Goal: Task Accomplishment & Management: Manage account settings

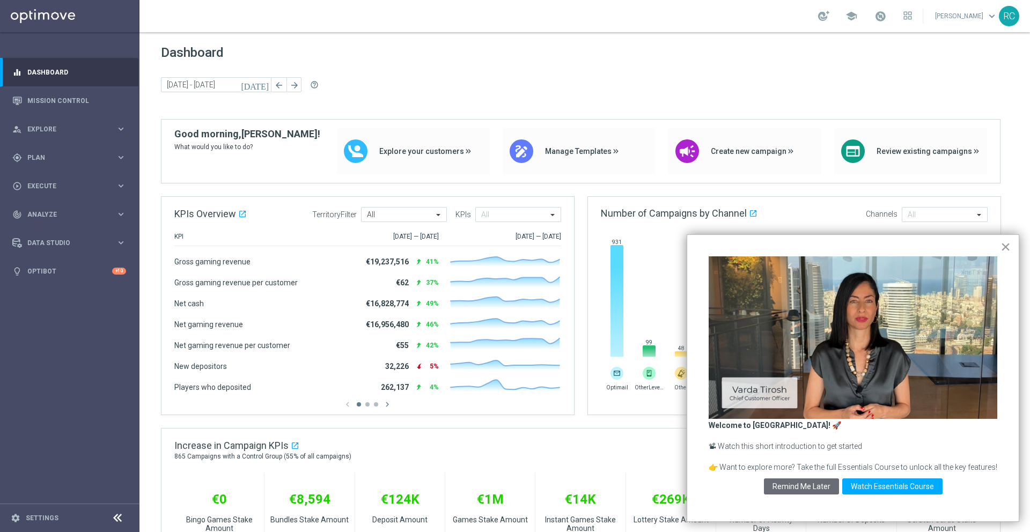
click at [1009, 247] on button "×" at bounding box center [1005, 246] width 10 height 17
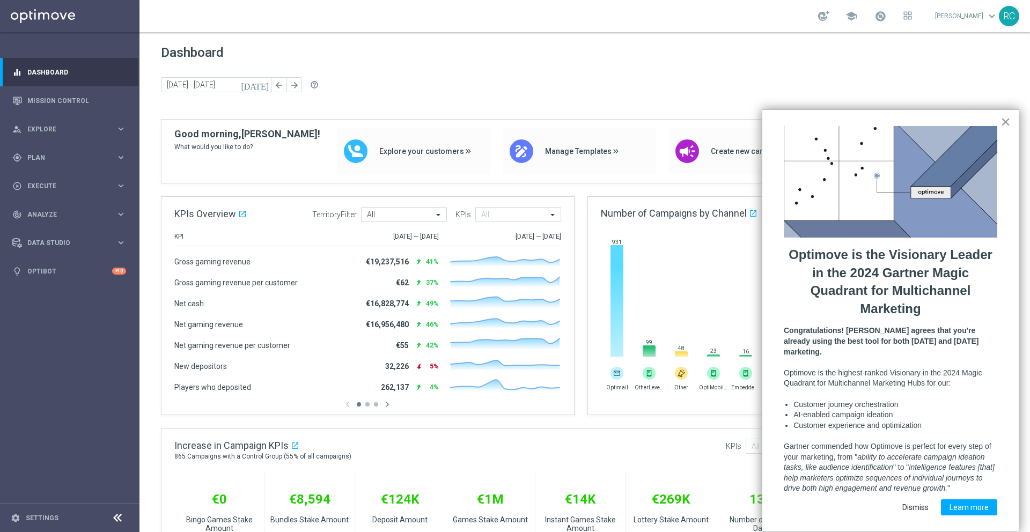
click at [1006, 125] on button "×" at bounding box center [1005, 121] width 10 height 17
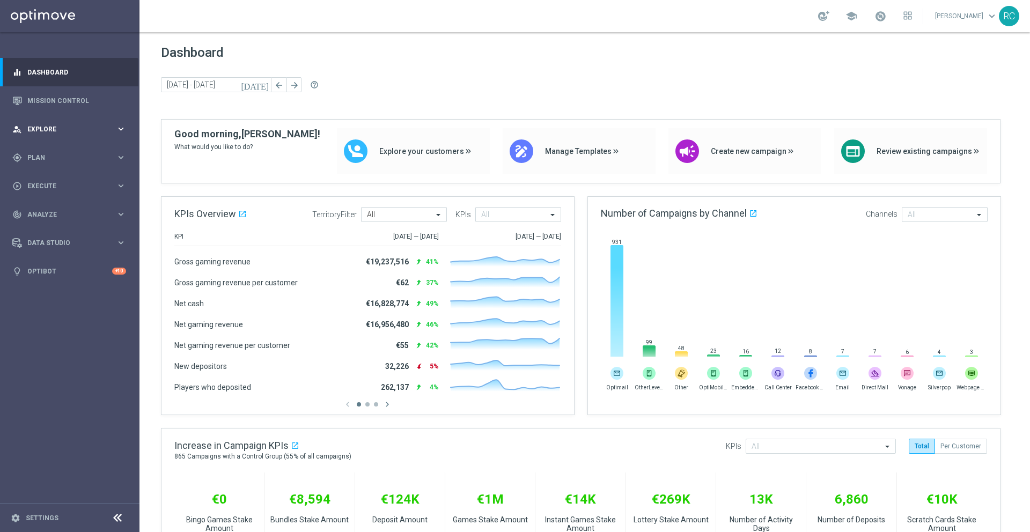
click at [110, 128] on span "Explore" at bounding box center [71, 129] width 89 height 6
click at [62, 284] on span "Plan" at bounding box center [71, 286] width 89 height 6
click at [62, 284] on span "Execute" at bounding box center [71, 282] width 89 height 6
click at [114, 277] on span "Data Studio" at bounding box center [71, 275] width 89 height 6
click at [986, 14] on span "keyboard_arrow_down" at bounding box center [992, 16] width 12 height 12
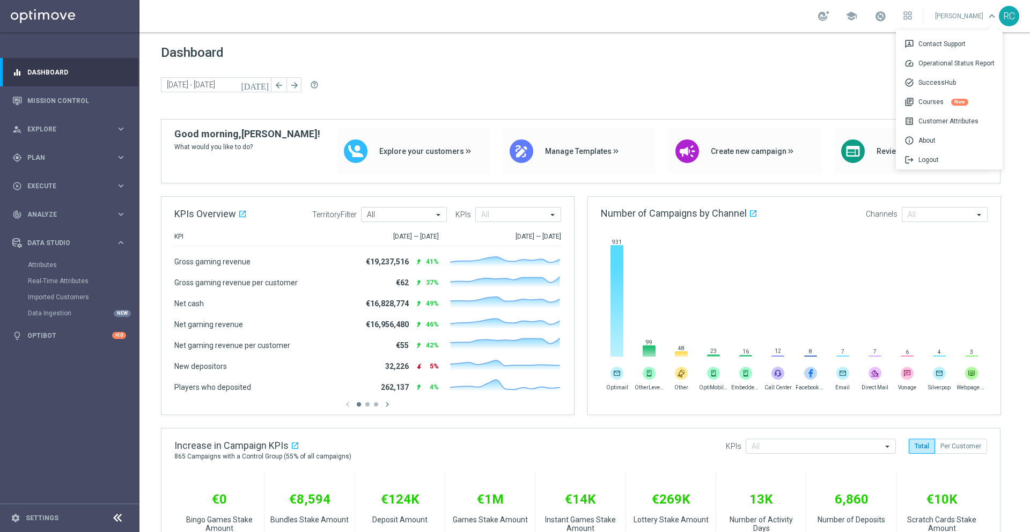
click at [795, 19] on div "school [PERSON_NAME] keyboard_arrow_down 3p Contact Support speed Operational S…" at bounding box center [584, 16] width 890 height 32
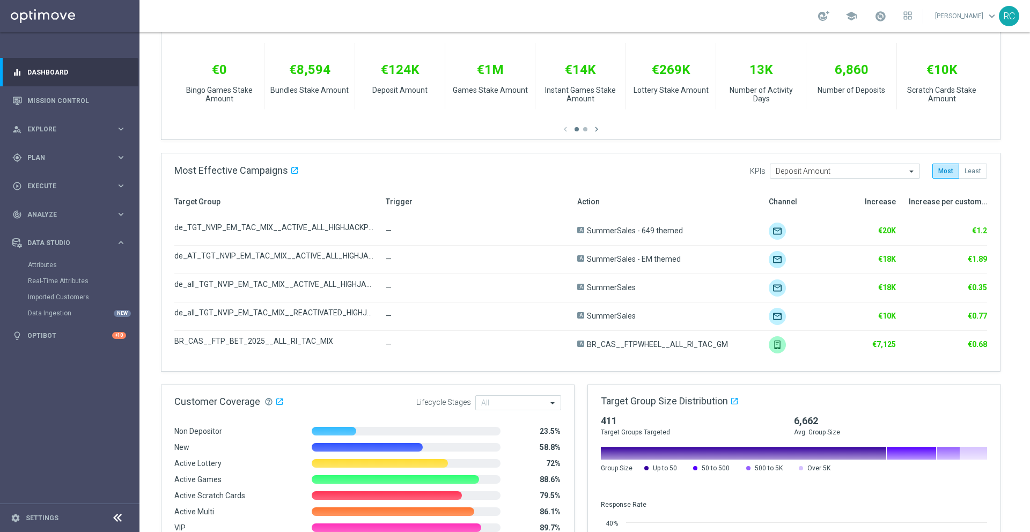
scroll to position [514, 0]
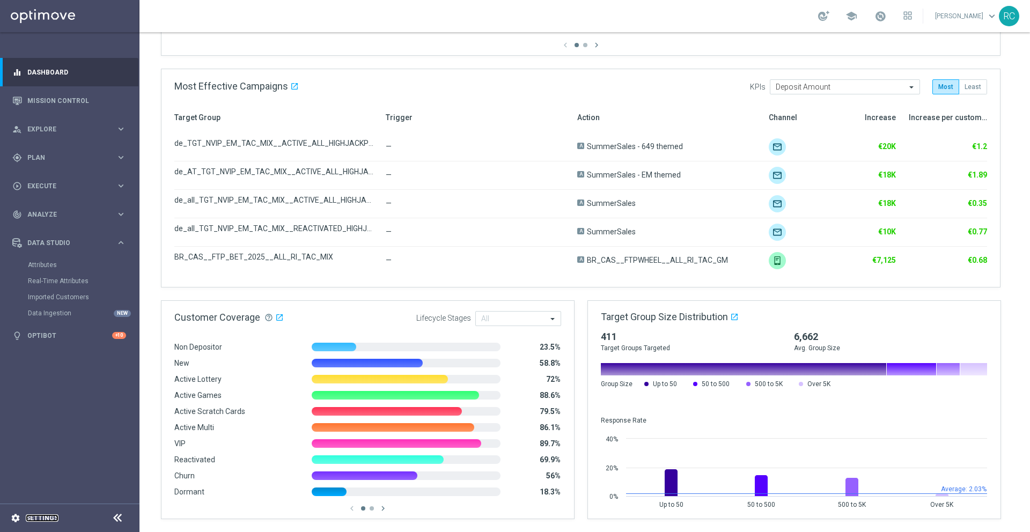
click at [51, 516] on link "Settings" at bounding box center [42, 518] width 33 height 6
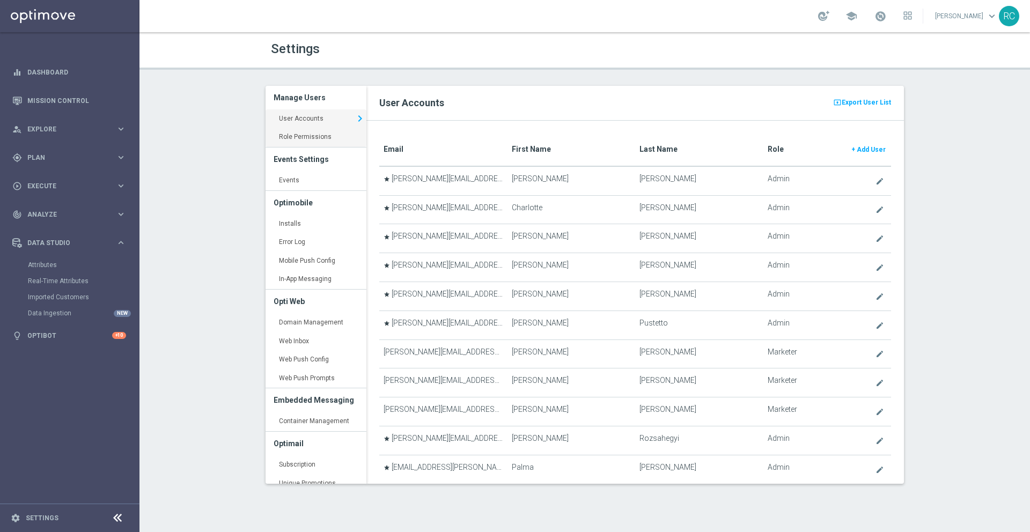
click at [319, 137] on link "Role Permissions keyboard_arrow_right" at bounding box center [316, 137] width 101 height 19
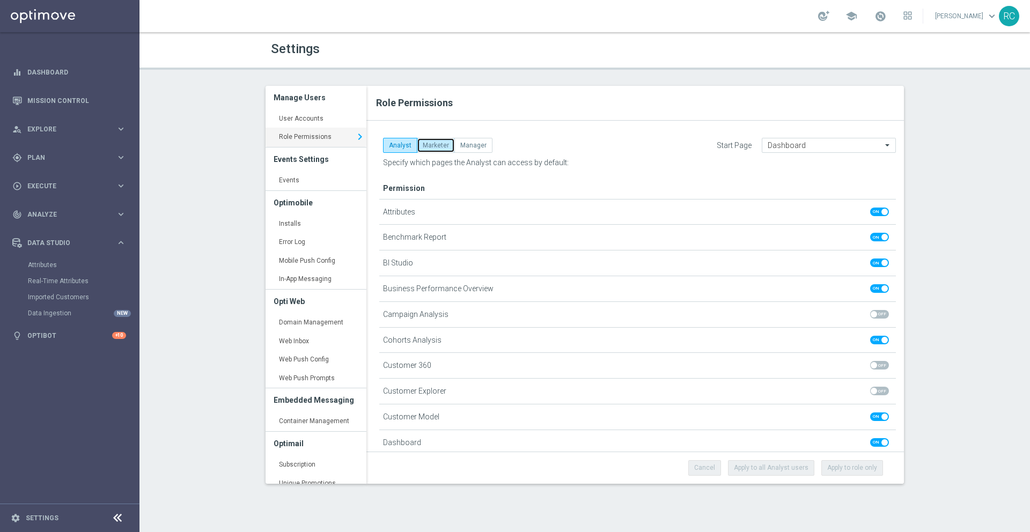
click at [441, 146] on button "Marketer" at bounding box center [436, 145] width 38 height 15
checkbox input "true"
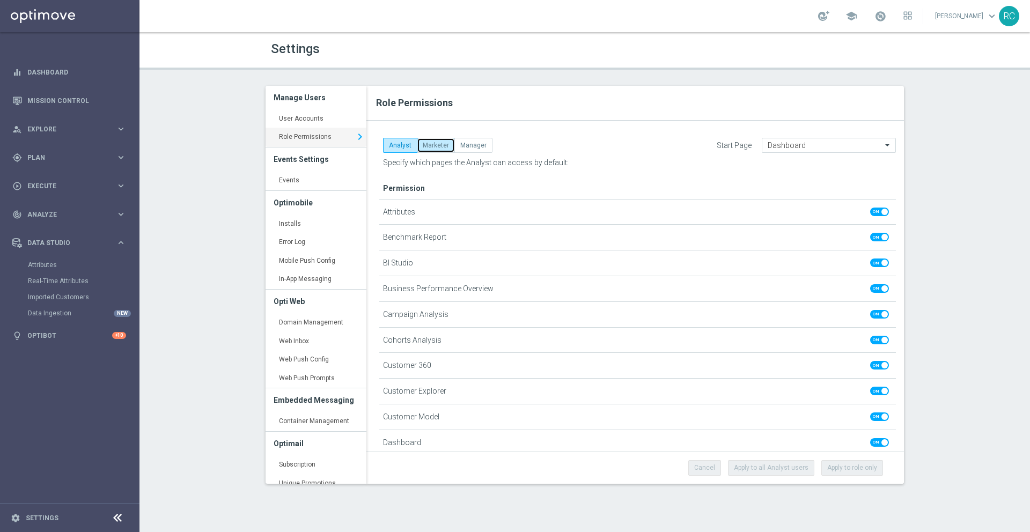
checkbox input "true"
checkbox input "false"
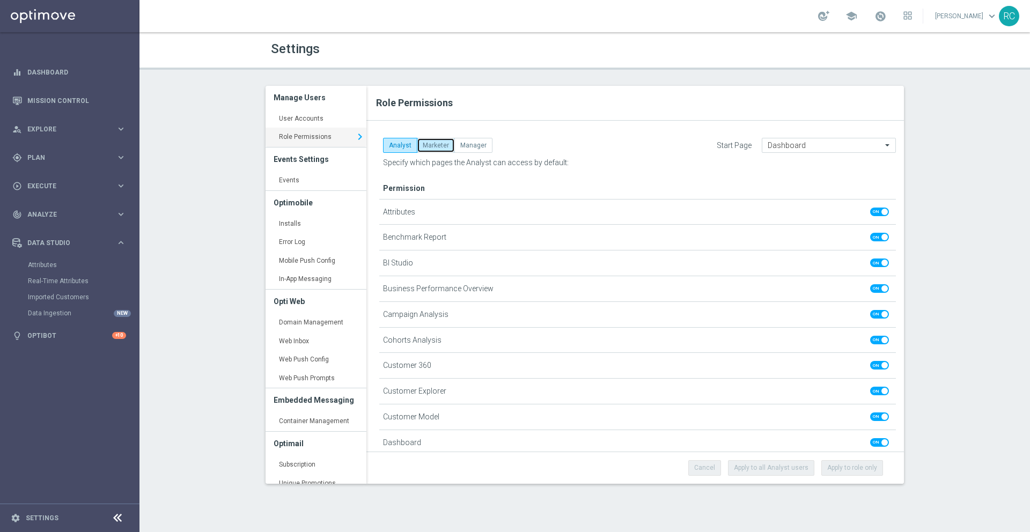
checkbox input "false"
checkbox input "true"
checkbox input "false"
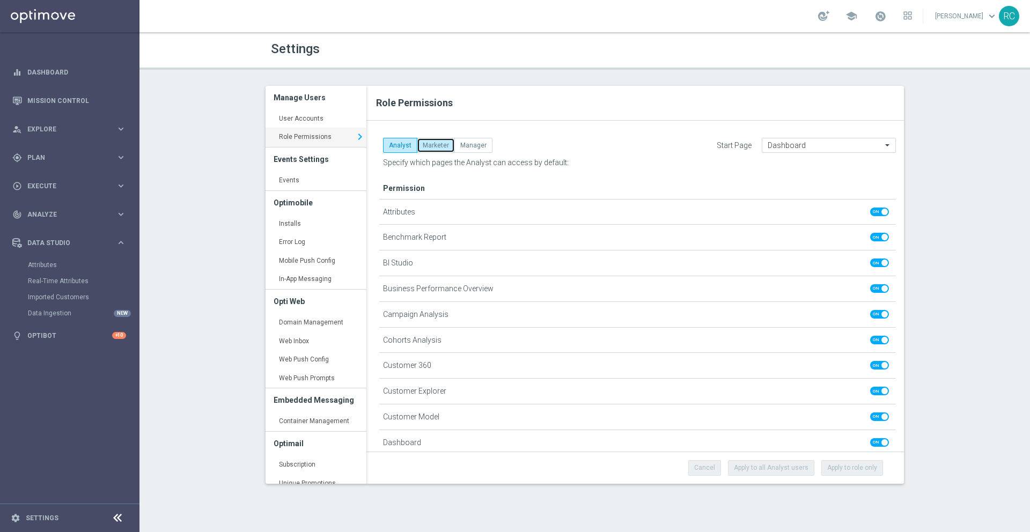
checkbox input "true"
click at [392, 145] on button "Analyst" at bounding box center [400, 145] width 34 height 15
checkbox input "false"
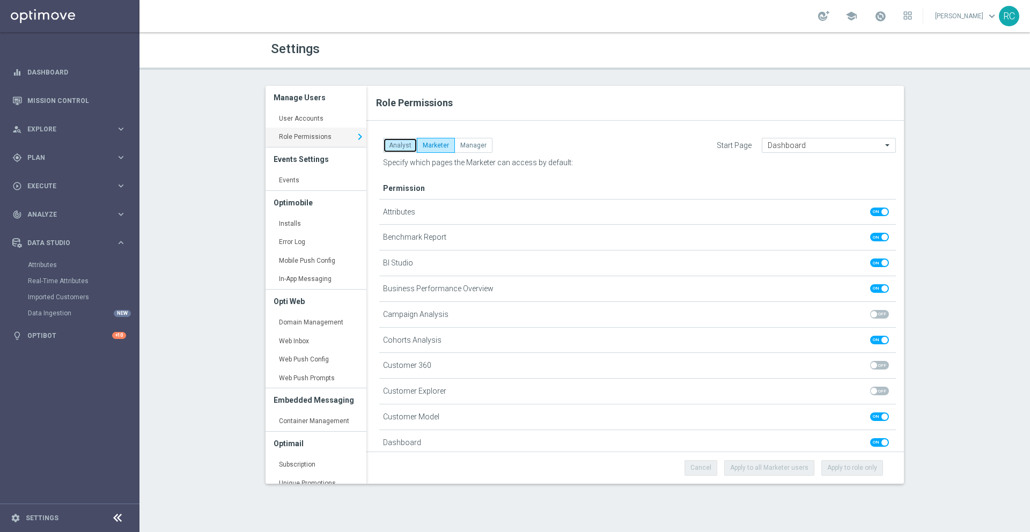
checkbox input "false"
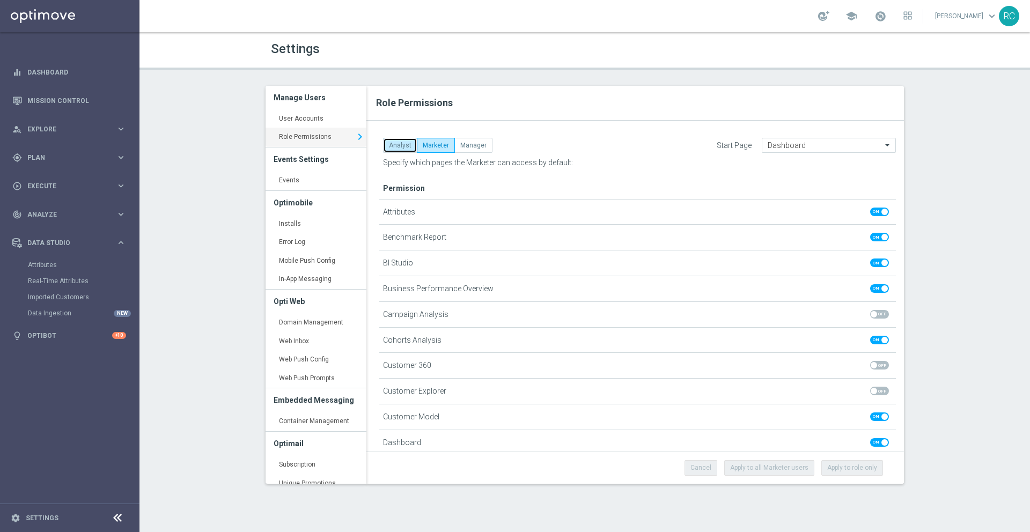
checkbox input "true"
checkbox input "false"
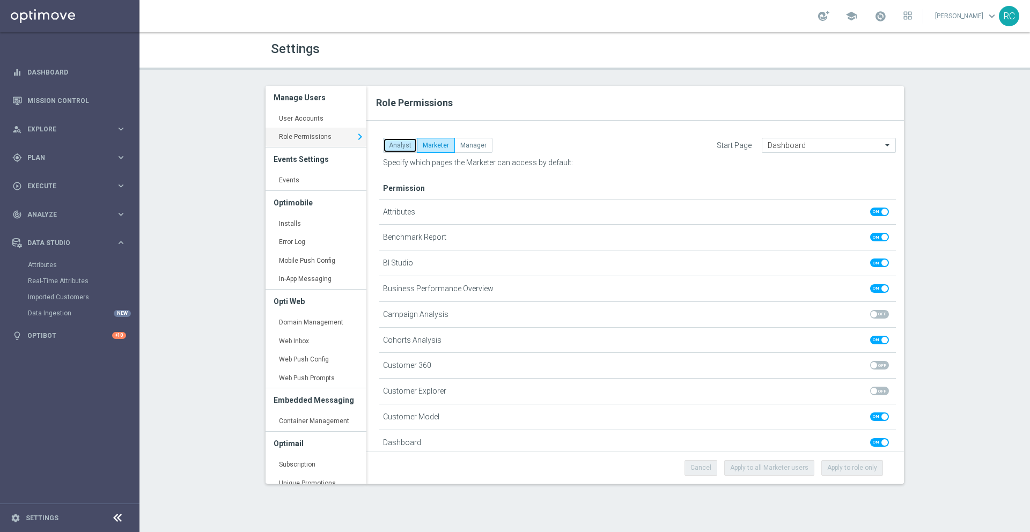
checkbox input "true"
checkbox input "false"
click at [327, 127] on link "User Accounts keyboard_arrow_right" at bounding box center [316, 118] width 101 height 19
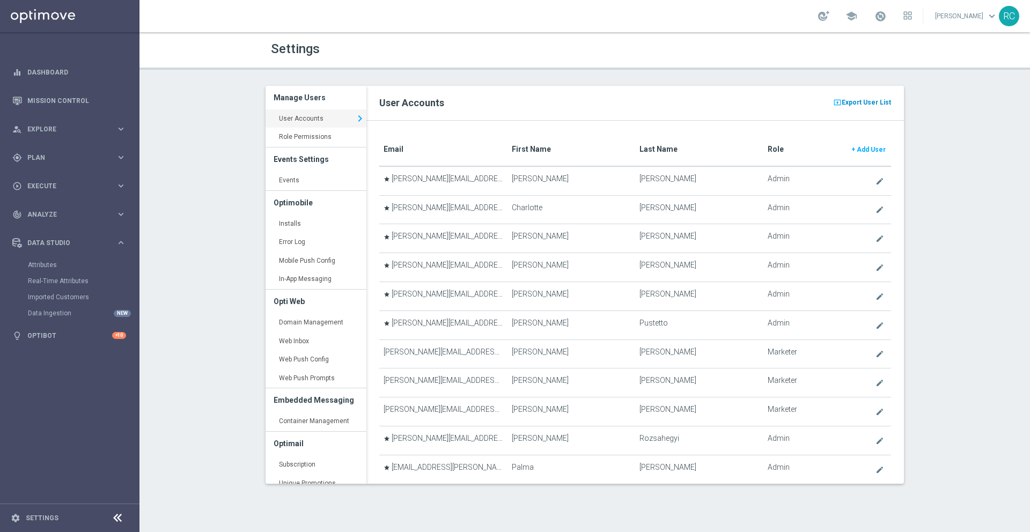
click at [870, 102] on span "Export User List" at bounding box center [866, 102] width 49 height 13
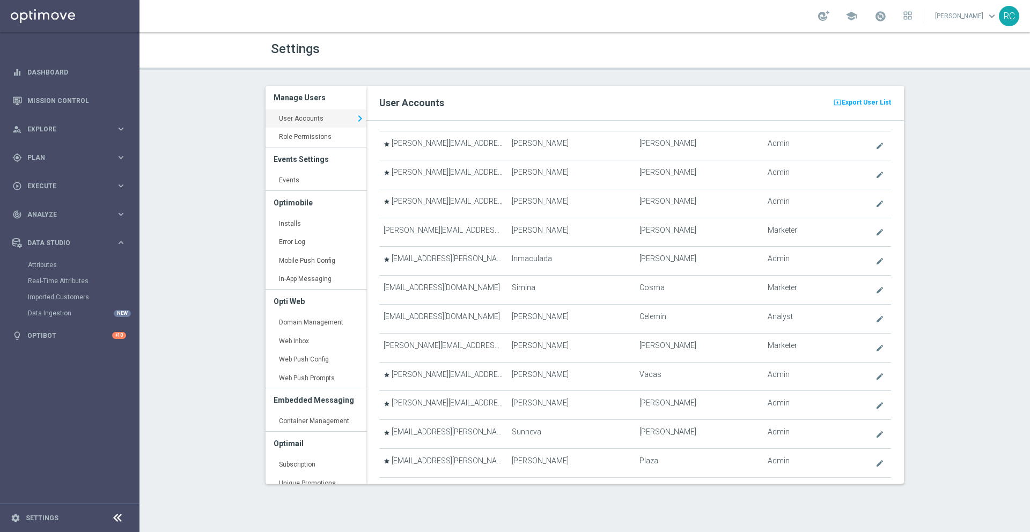
scroll to position [1740, 0]
click at [312, 139] on link "Role Permissions keyboard_arrow_right" at bounding box center [316, 137] width 101 height 19
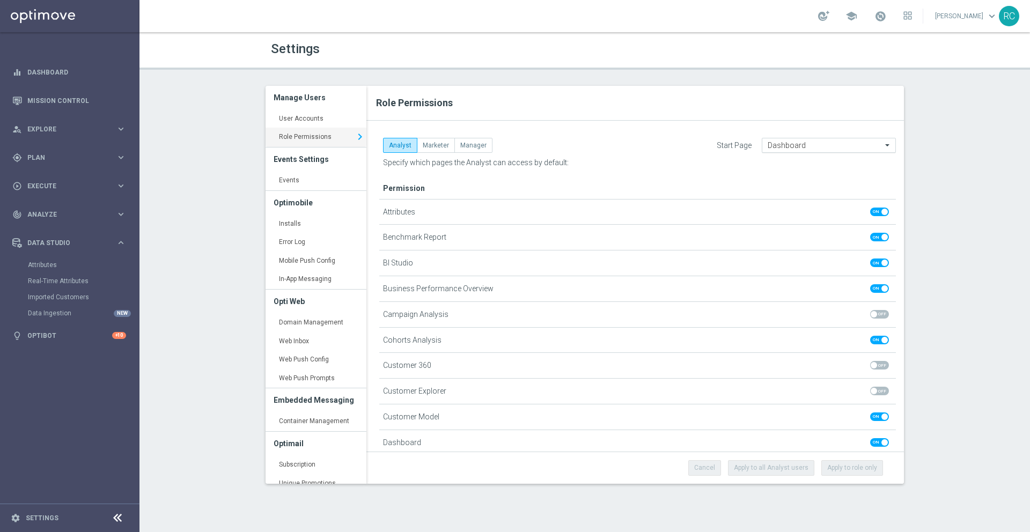
click at [789, 150] on div "Dashboard" at bounding box center [829, 145] width 134 height 15
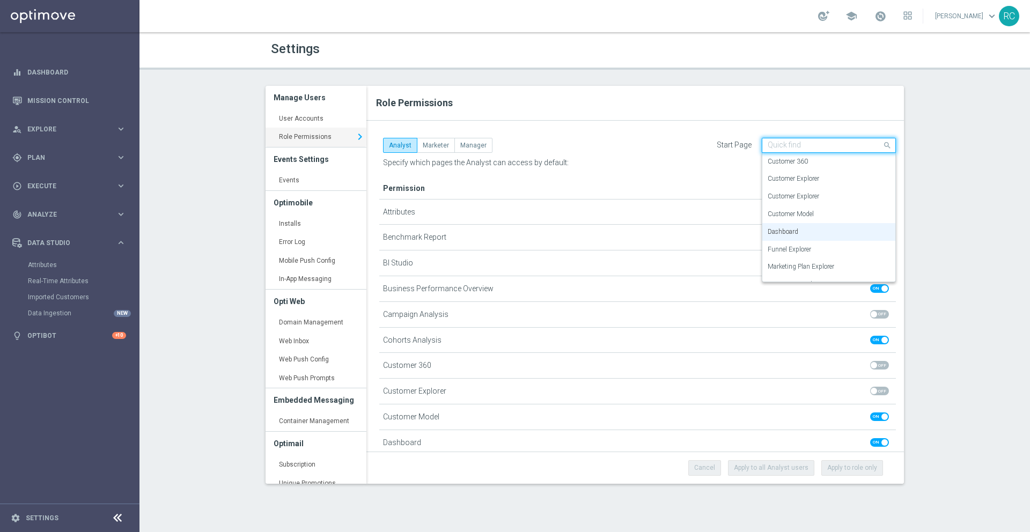
click at [789, 148] on input "text" at bounding box center [818, 145] width 101 height 9
click at [657, 160] on div "Specify which pages the Analyst can access by default:" at bounding box center [637, 162] width 517 height 9
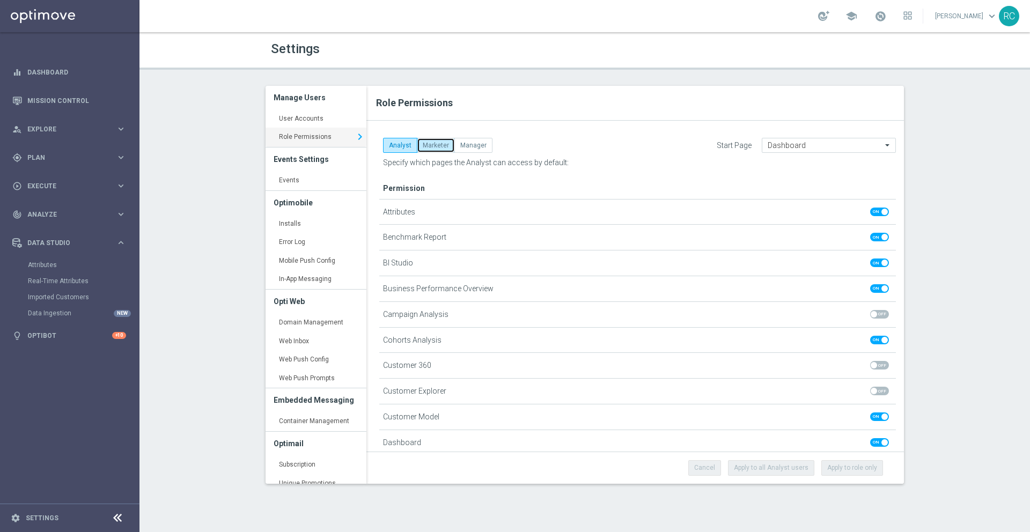
click at [437, 142] on button "Marketer" at bounding box center [436, 145] width 38 height 15
checkbox input "true"
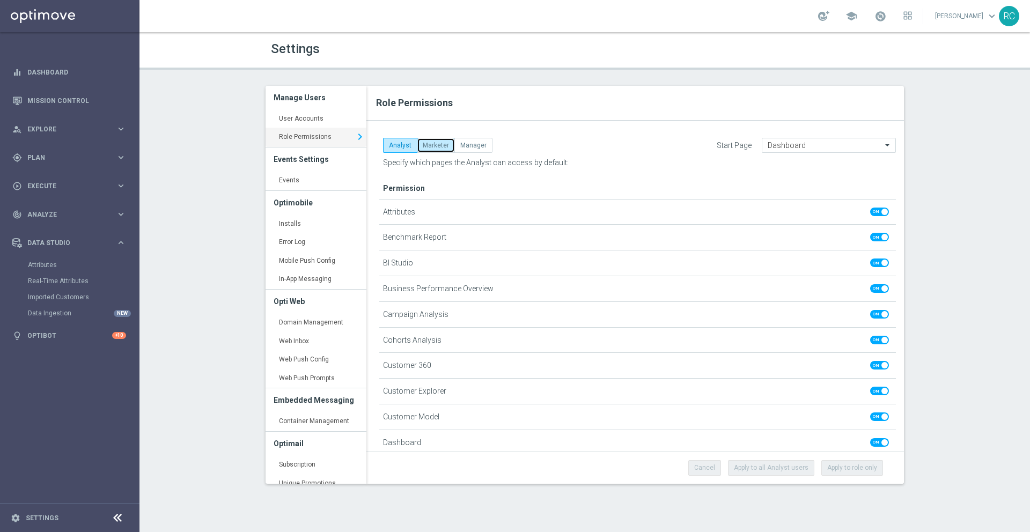
checkbox input "true"
checkbox input "false"
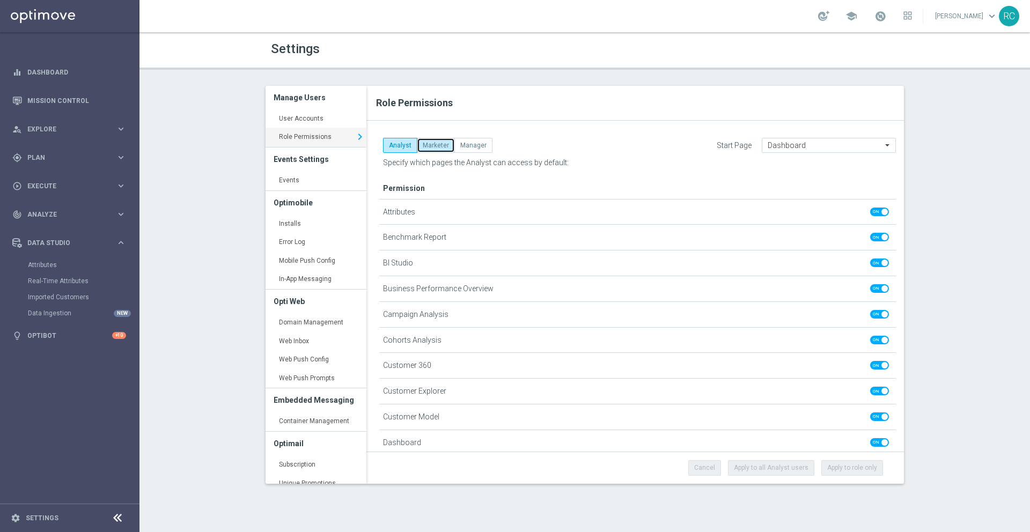
checkbox input "false"
checkbox input "true"
checkbox input "false"
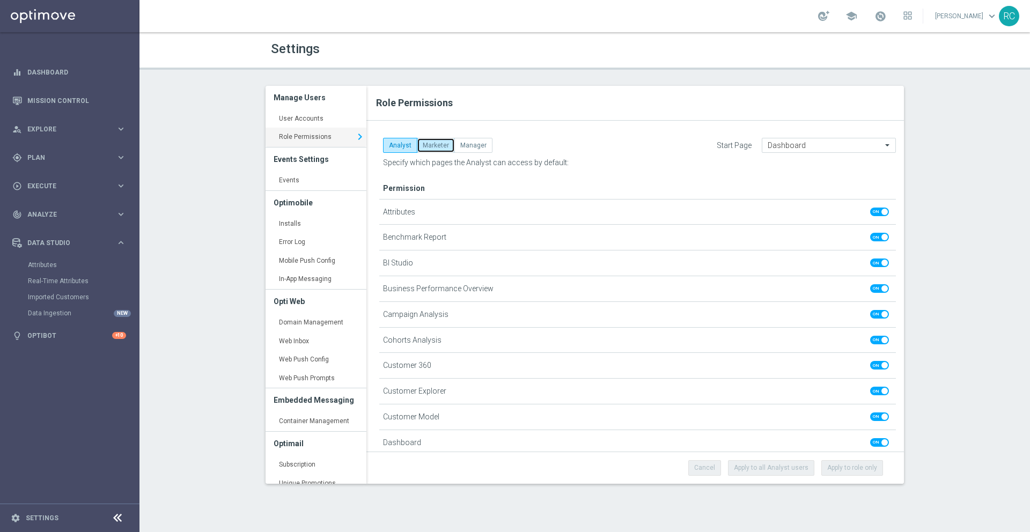
checkbox input "true"
click at [475, 148] on button "Manager" at bounding box center [473, 145] width 38 height 15
checkbox input "true"
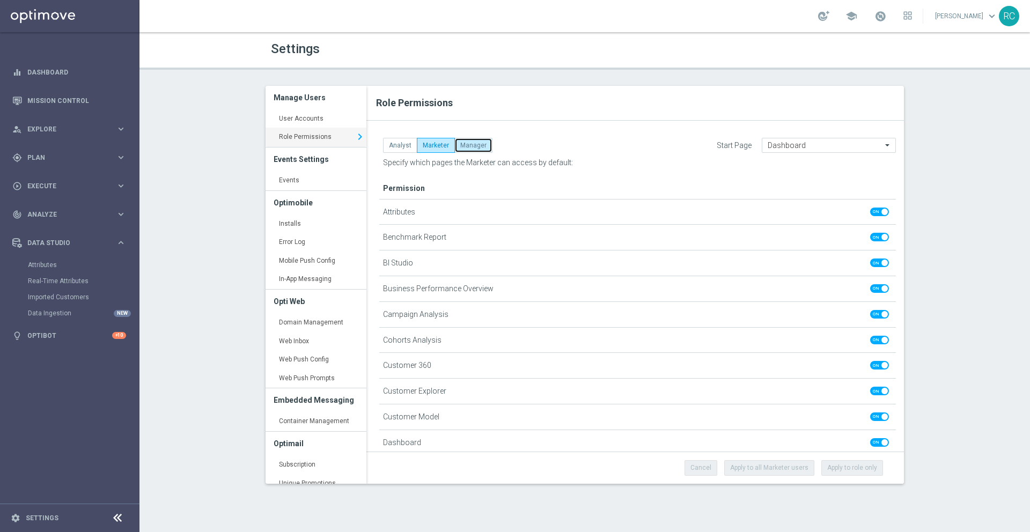
checkbox input "true"
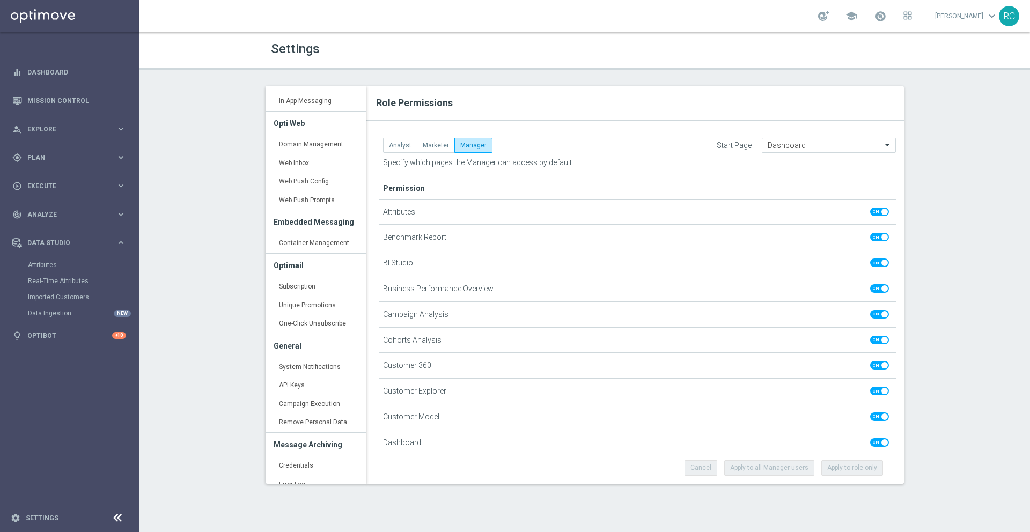
scroll to position [189, 0]
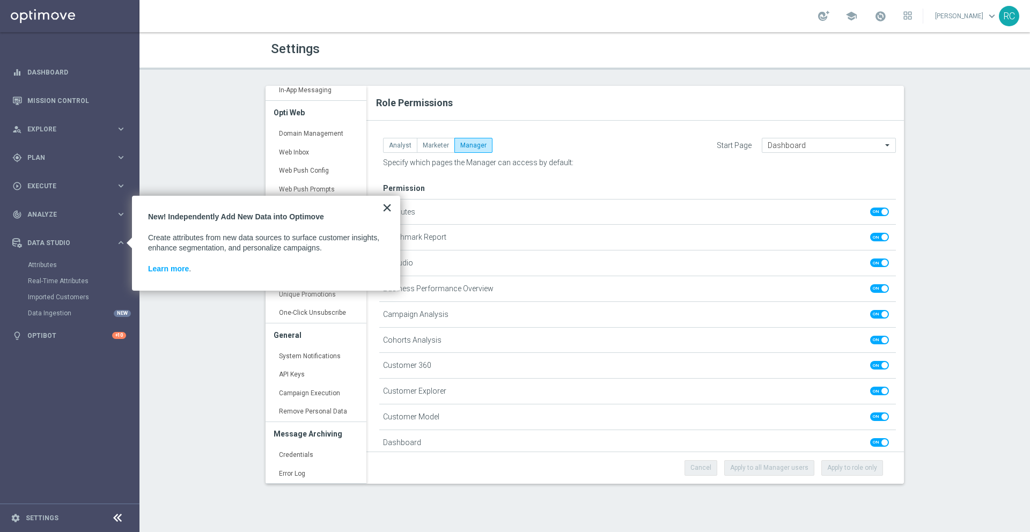
click at [392, 208] on button "×" at bounding box center [387, 207] width 10 height 17
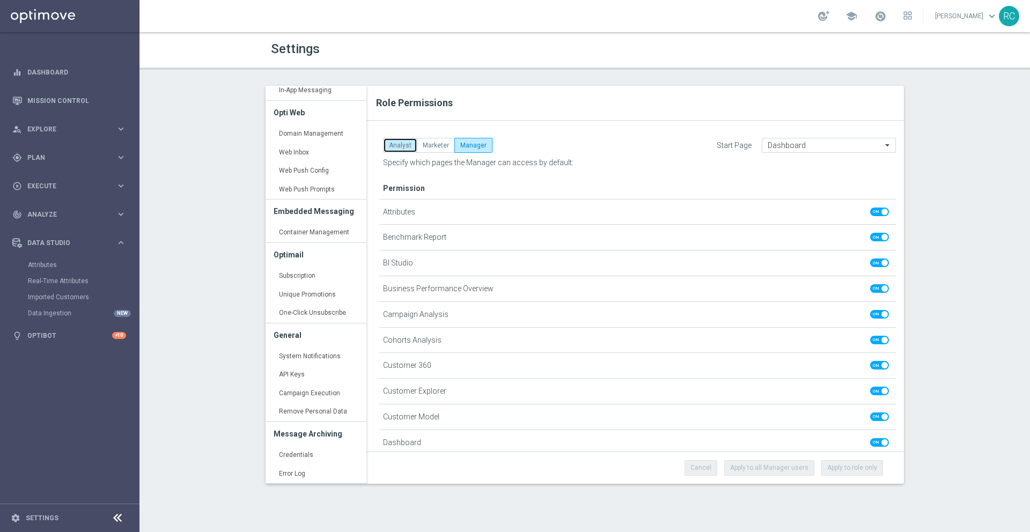
click at [395, 149] on button "Analyst" at bounding box center [400, 145] width 34 height 15
checkbox input "false"
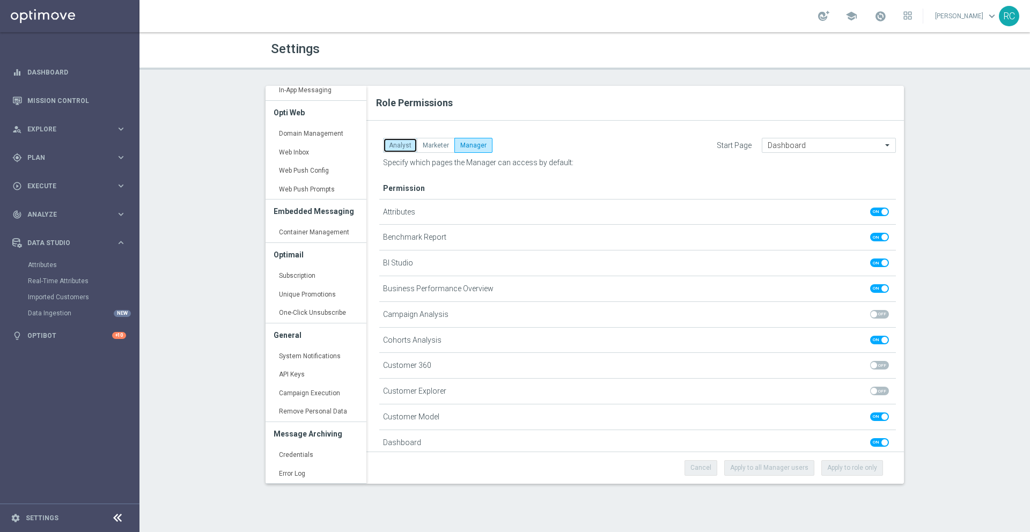
checkbox input "false"
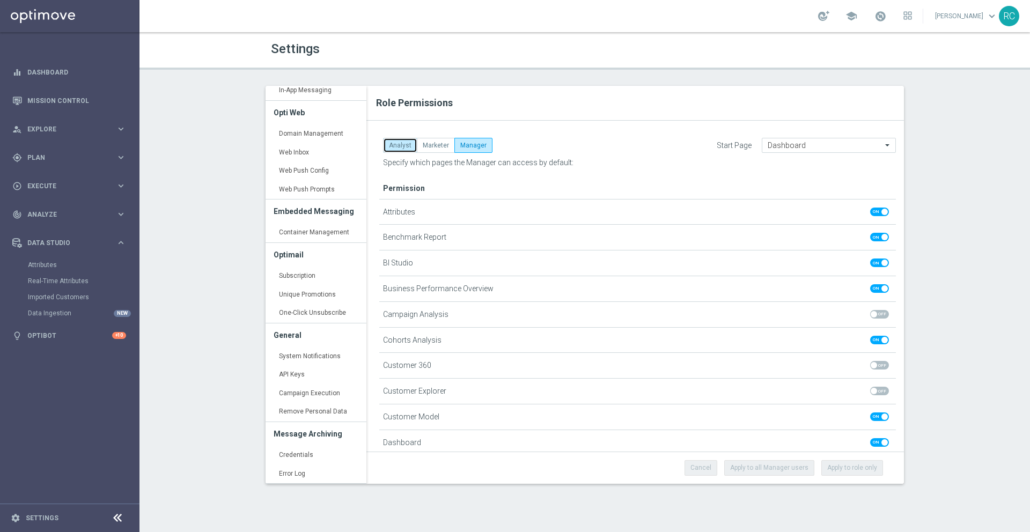
checkbox input "false"
click at [292, 366] on link "API Keys keyboard_arrow_right" at bounding box center [316, 374] width 101 height 19
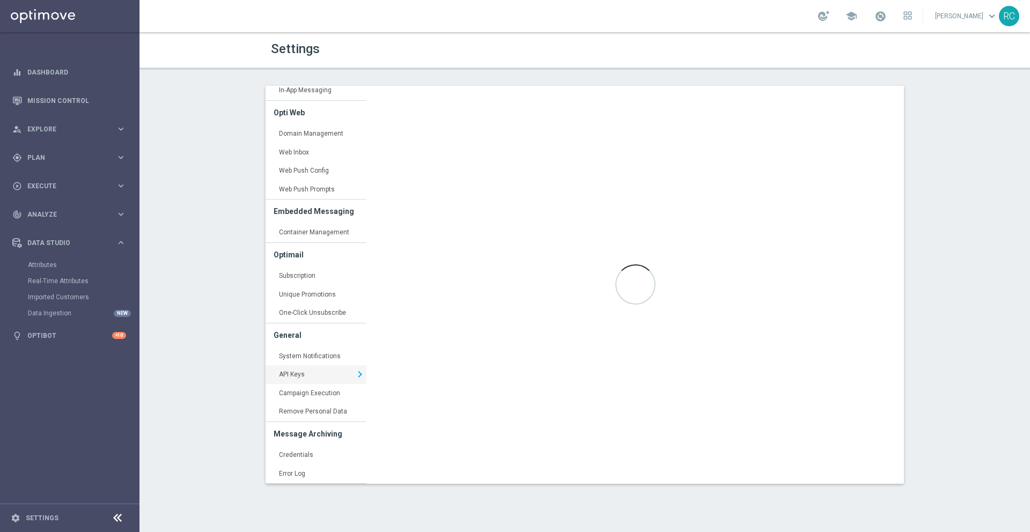
type input "[URL][DOMAIN_NAME]"
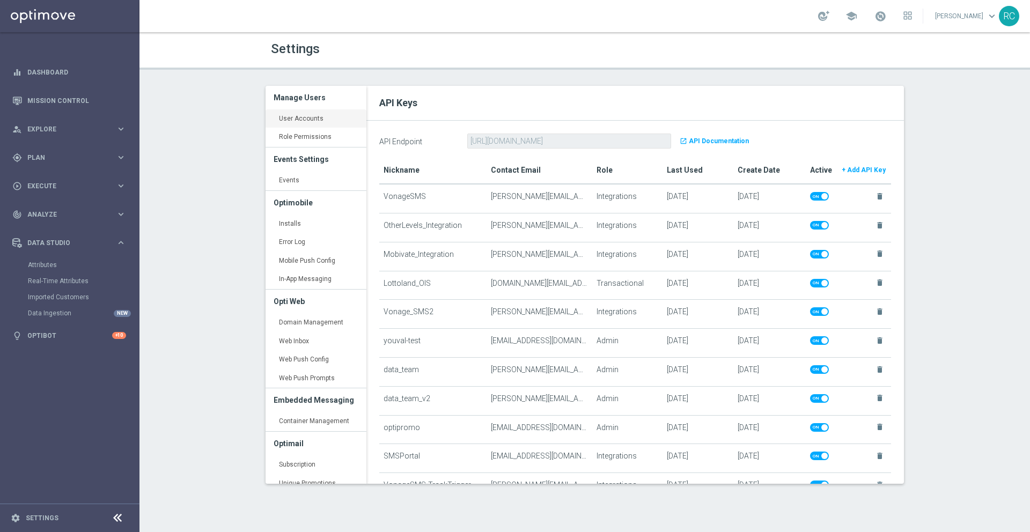
click at [311, 117] on link "User Accounts keyboard_arrow_right" at bounding box center [316, 118] width 101 height 19
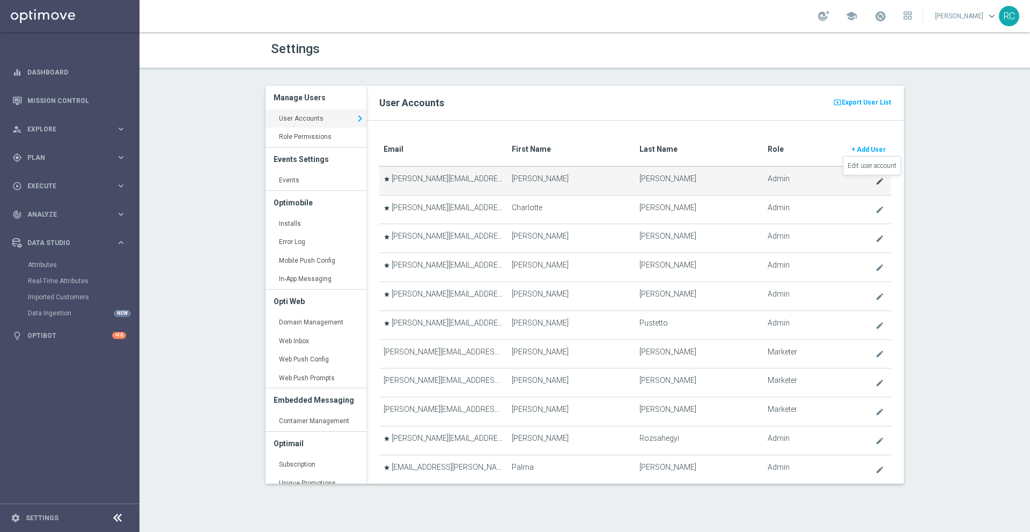
click at [875, 179] on icon "create" at bounding box center [879, 181] width 9 height 9
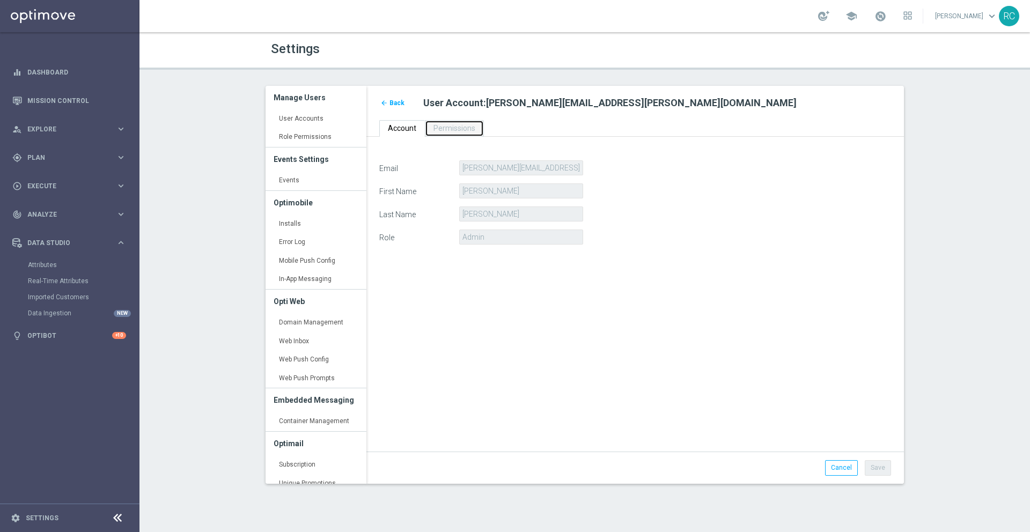
click at [467, 131] on span "Permissions" at bounding box center [454, 128] width 42 height 9
click at [466, 128] on span "Permissions" at bounding box center [454, 128] width 42 height 9
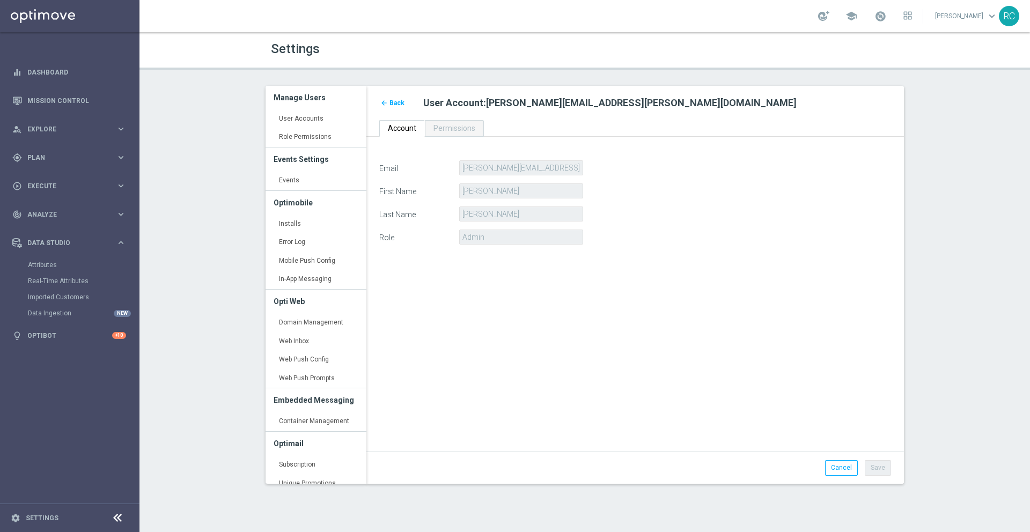
click at [390, 102] on span "Back" at bounding box center [396, 103] width 15 height 8
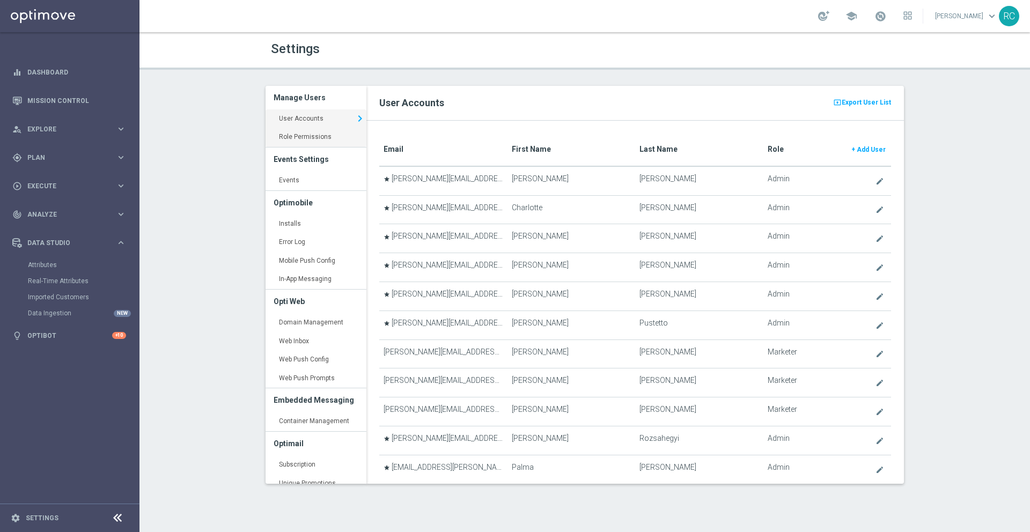
click at [334, 140] on link "Role Permissions keyboard_arrow_right" at bounding box center [316, 137] width 101 height 19
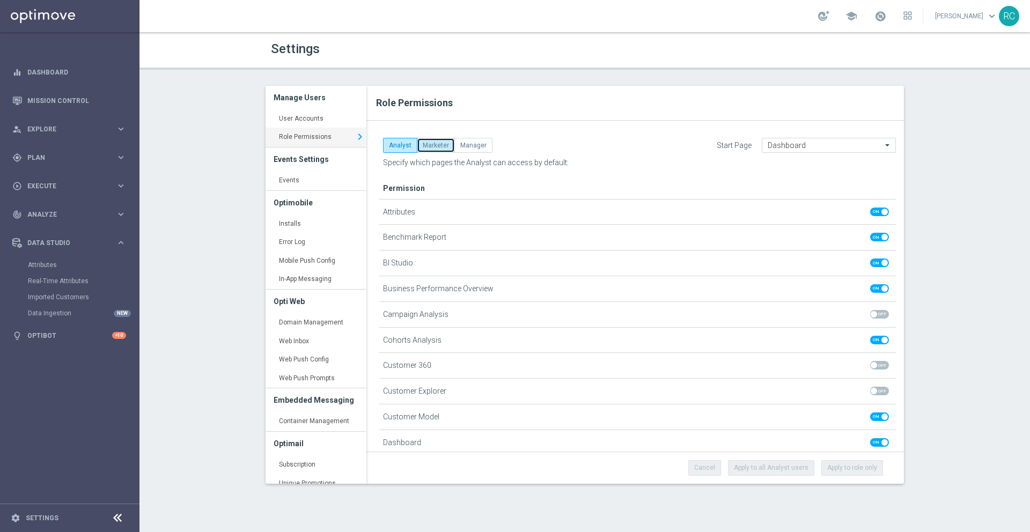
click at [425, 142] on button "Marketer" at bounding box center [436, 145] width 38 height 15
checkbox input "true"
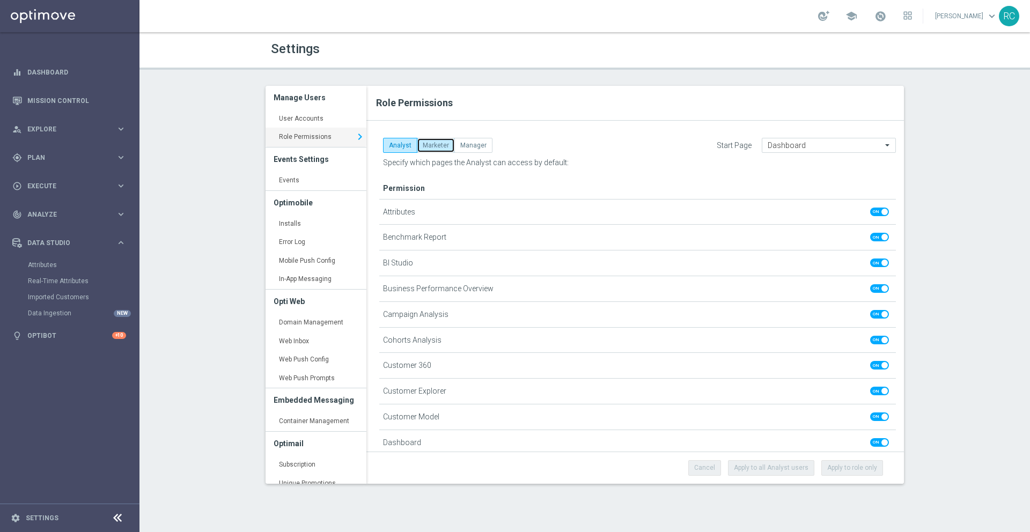
checkbox input "true"
checkbox input "false"
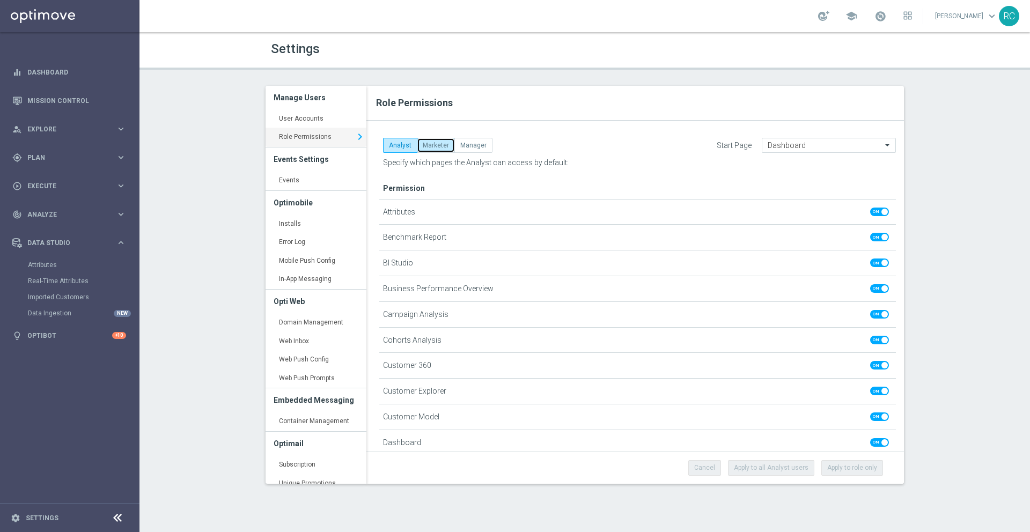
checkbox input "false"
checkbox input "true"
checkbox input "false"
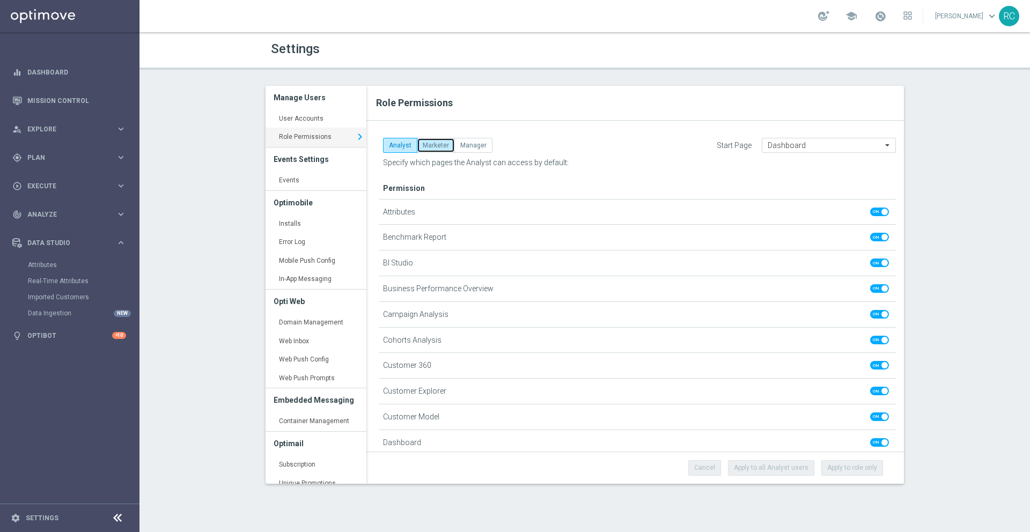
checkbox input "true"
click at [475, 146] on button "Manager" at bounding box center [473, 145] width 38 height 15
checkbox input "true"
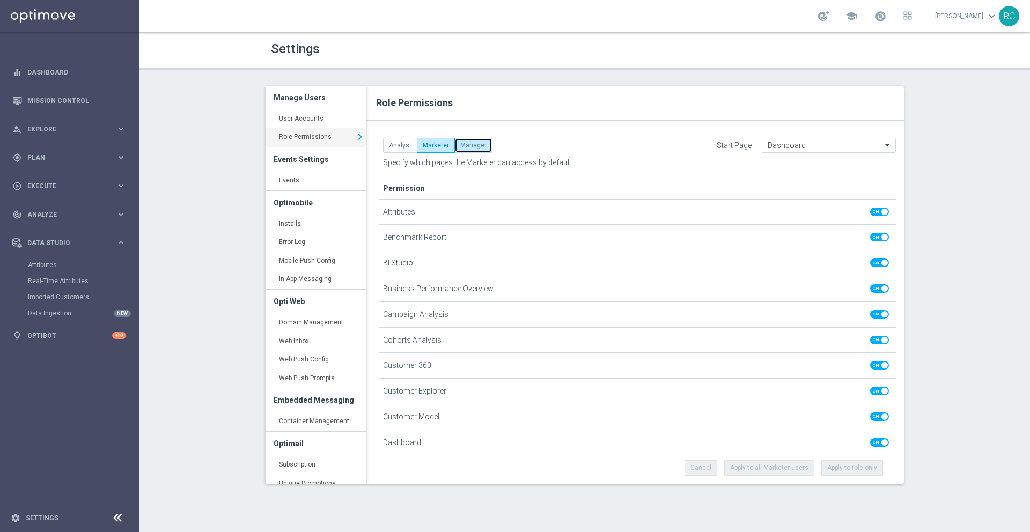
checkbox input "true"
click at [447, 146] on button "Marketer" at bounding box center [436, 145] width 38 height 15
checkbox input "false"
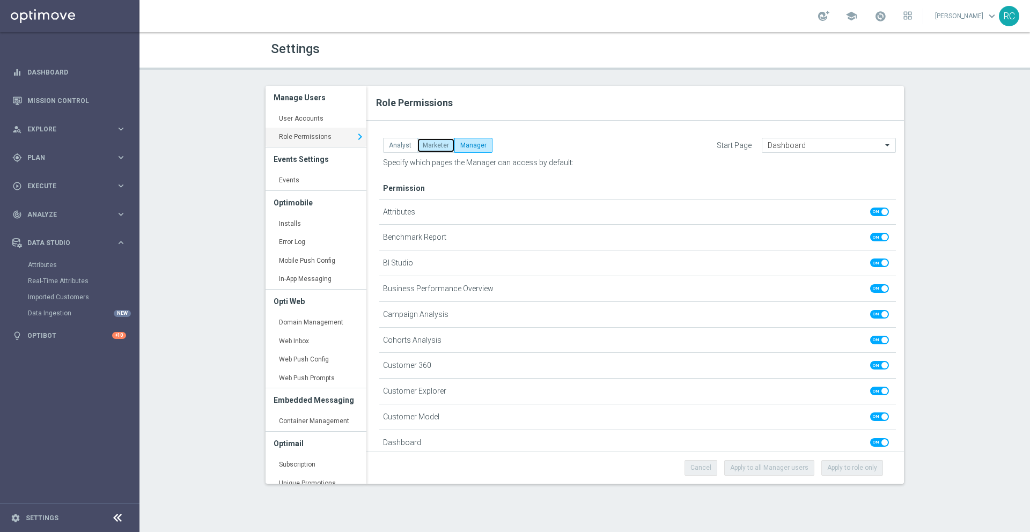
checkbox input "false"
click at [404, 144] on button "Analyst" at bounding box center [400, 145] width 34 height 15
checkbox input "false"
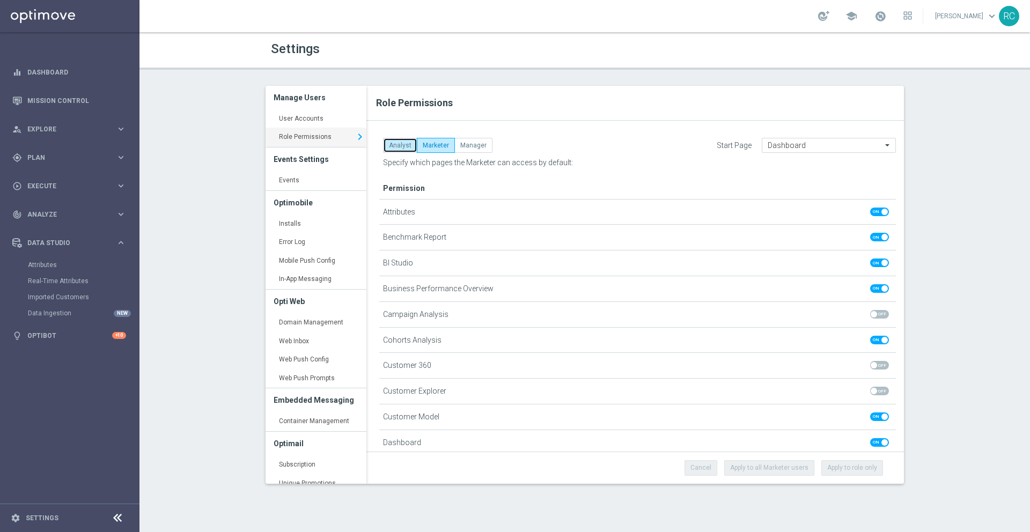
checkbox input "false"
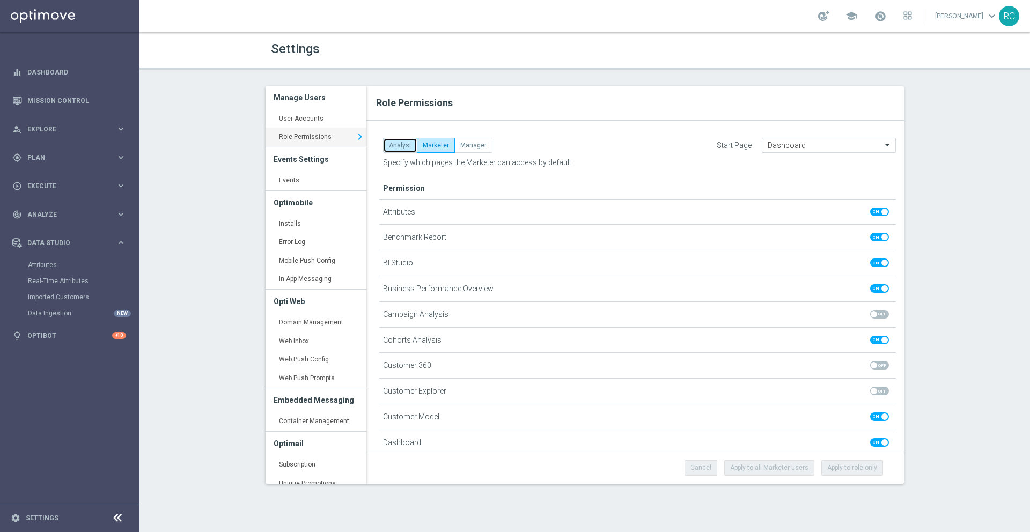
checkbox input "true"
checkbox input "false"
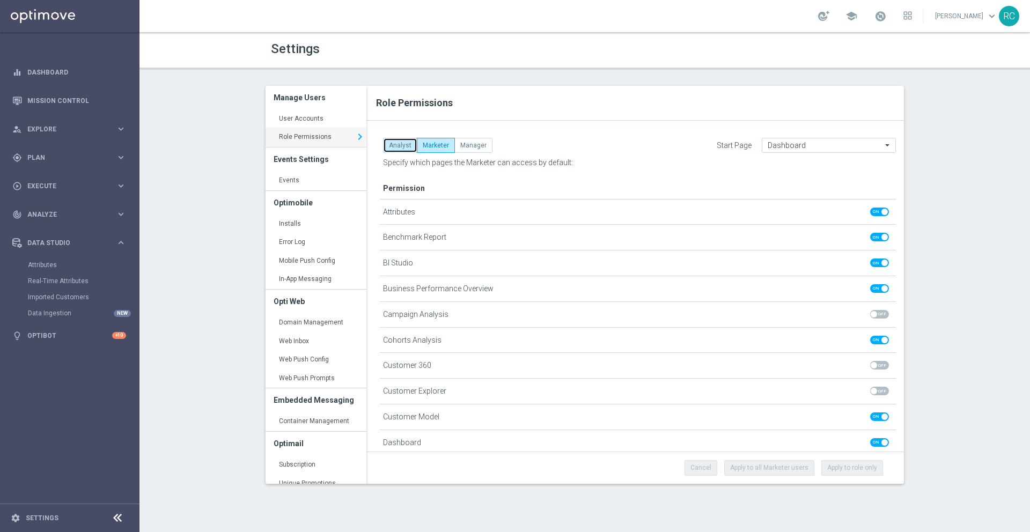
checkbox input "true"
checkbox input "false"
click at [291, 117] on link "User Accounts keyboard_arrow_right" at bounding box center [316, 118] width 101 height 19
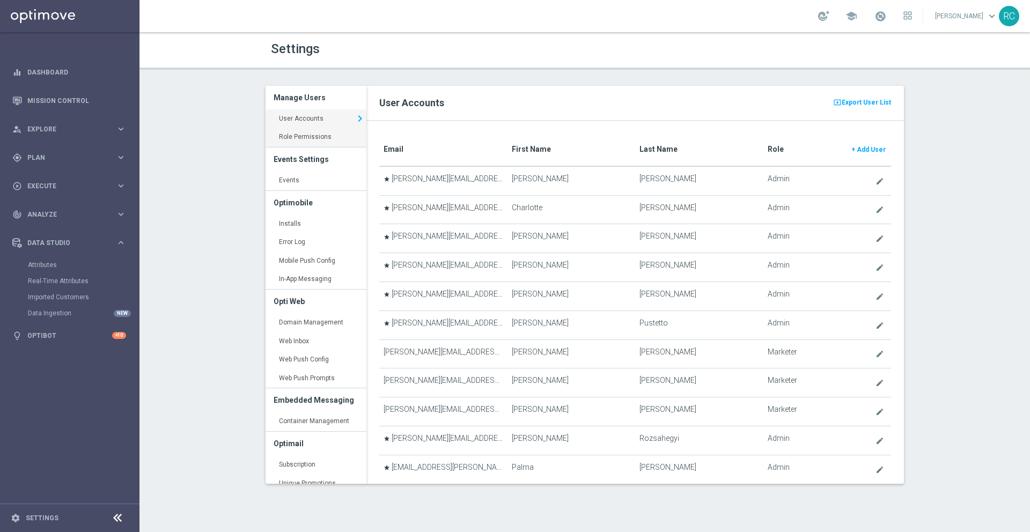
click at [299, 143] on link "Role Permissions keyboard_arrow_right" at bounding box center [316, 137] width 101 height 19
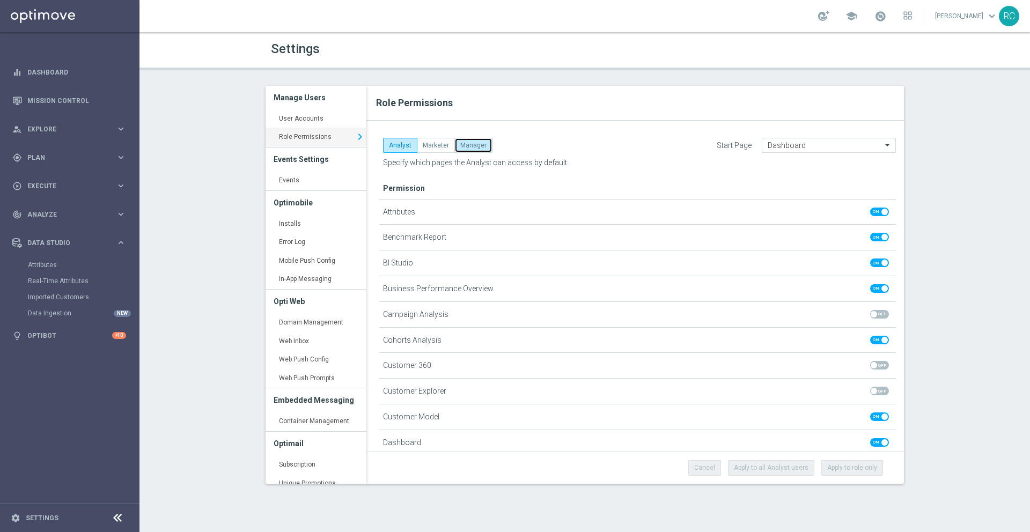
click at [487, 142] on button "Manager" at bounding box center [473, 145] width 38 height 15
checkbox input "true"
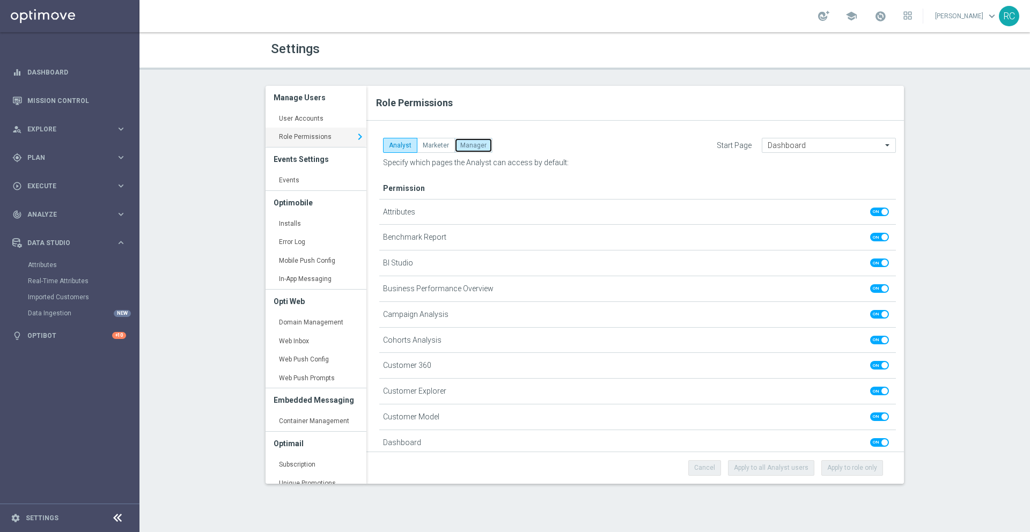
checkbox input "true"
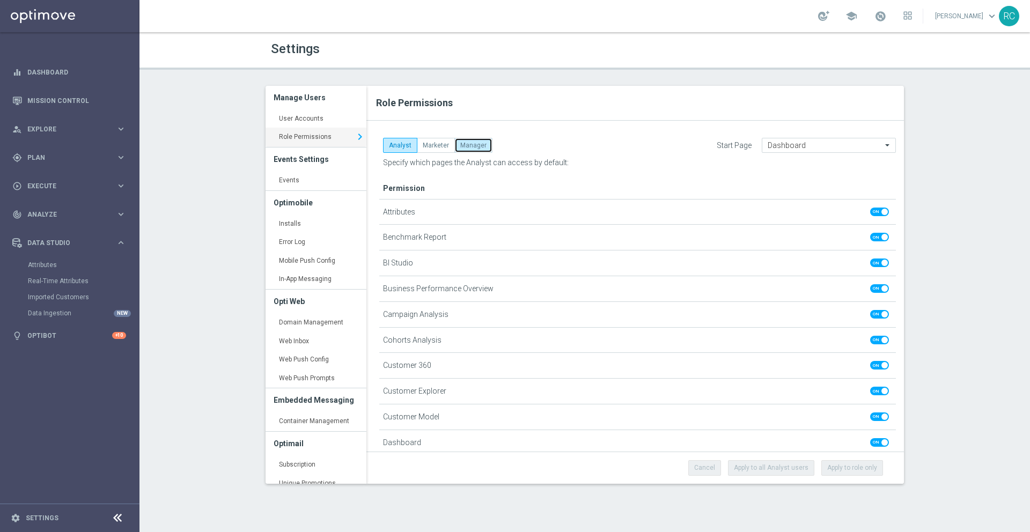
checkbox input "true"
click at [316, 118] on link "User Accounts keyboard_arrow_right" at bounding box center [316, 118] width 101 height 19
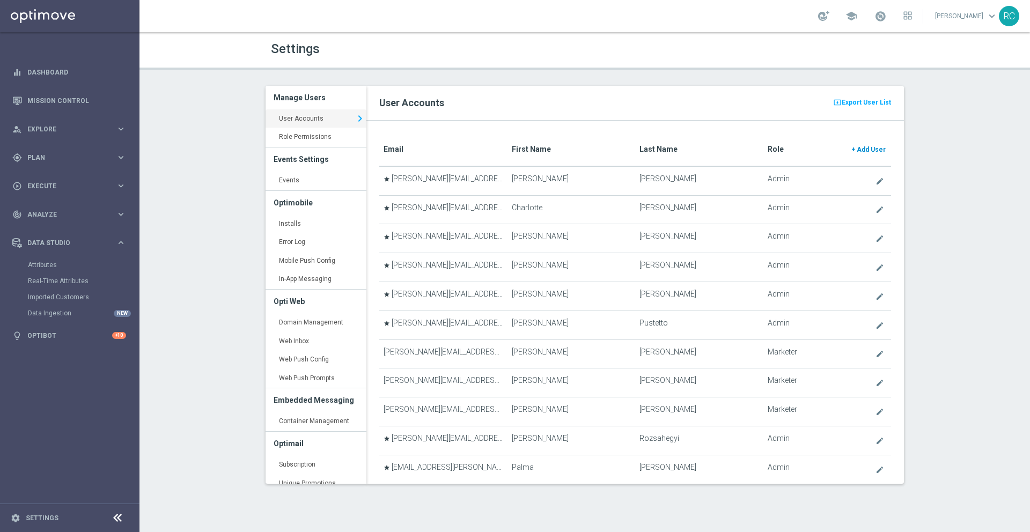
click at [860, 148] on span "Add User" at bounding box center [871, 150] width 29 height 8
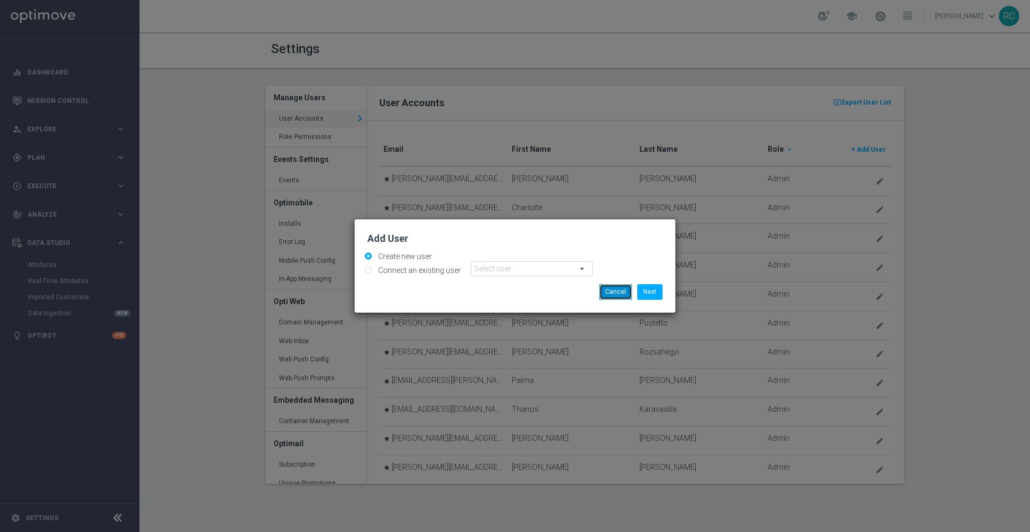
click at [620, 293] on button "Cancel" at bounding box center [615, 291] width 33 height 15
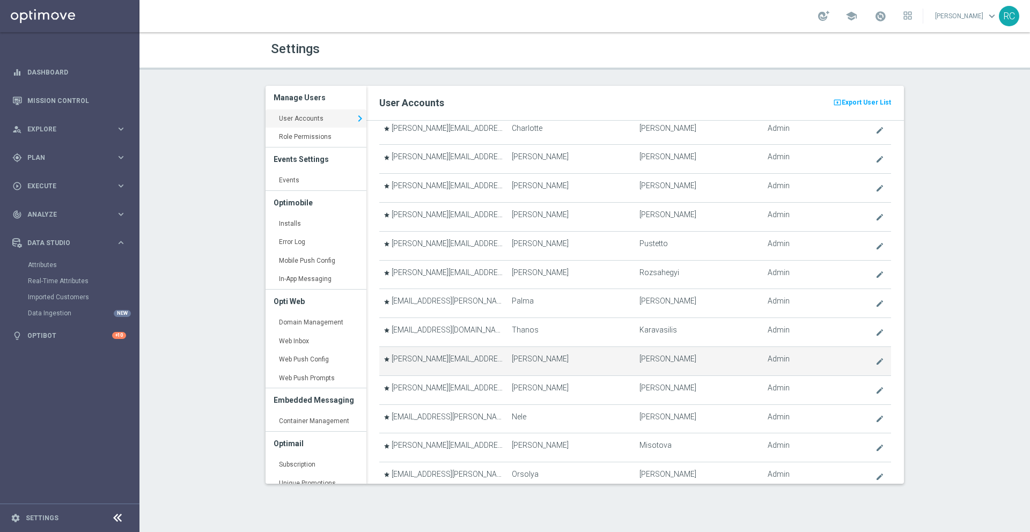
scroll to position [86, 0]
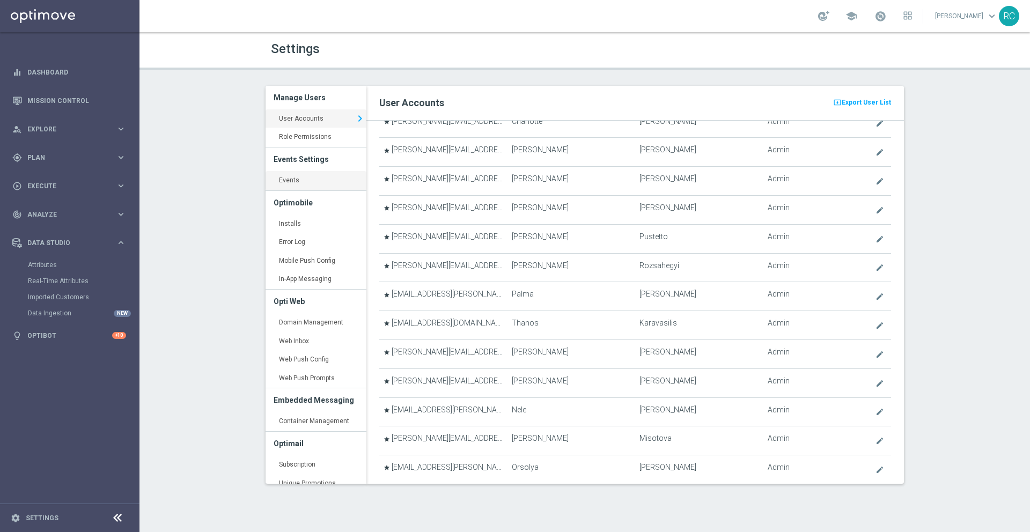
click at [288, 180] on link "Events keyboard_arrow_right" at bounding box center [316, 180] width 101 height 19
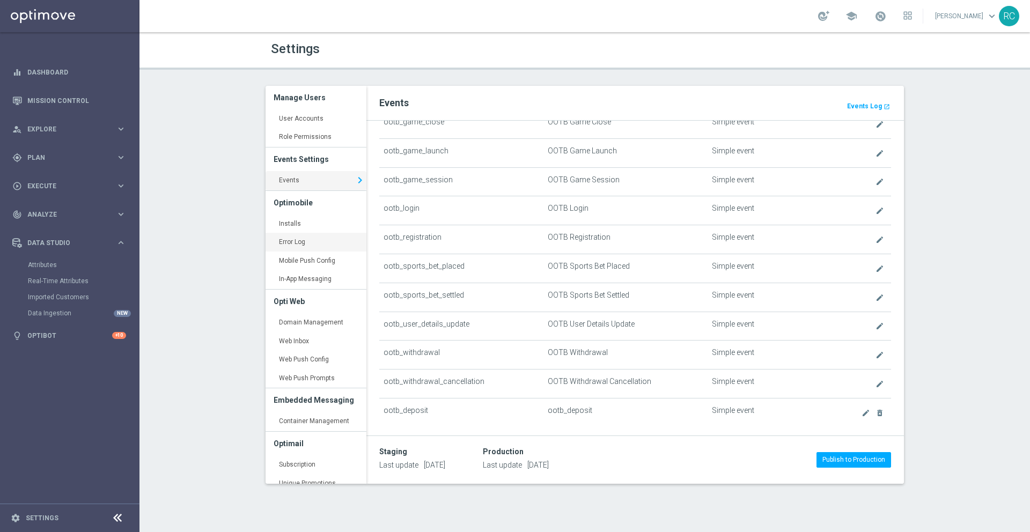
click at [304, 241] on link "Error Log keyboard_arrow_right" at bounding box center [316, 242] width 101 height 19
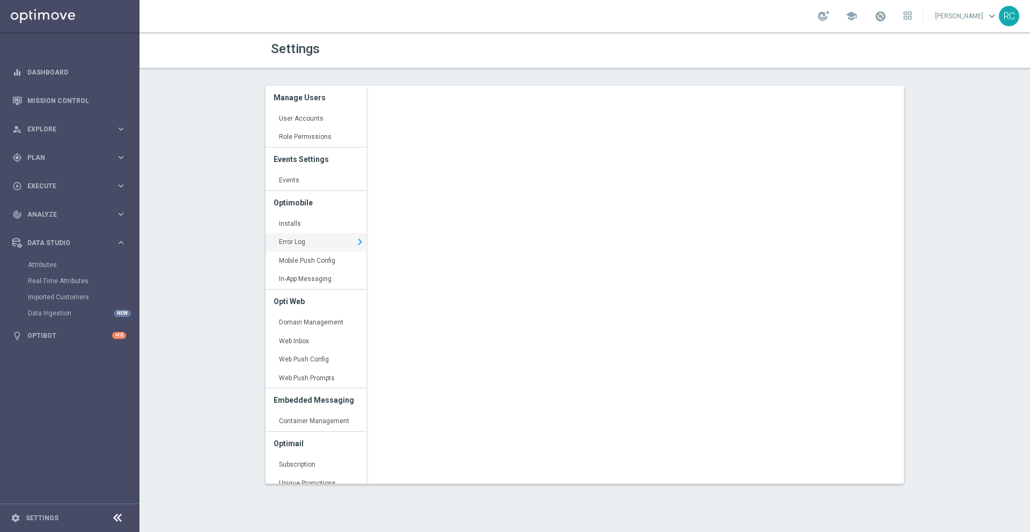
click at [299, 240] on link "Error Log keyboard_arrow_right" at bounding box center [316, 242] width 101 height 19
click at [301, 180] on link "Events keyboard_arrow_right" at bounding box center [316, 180] width 101 height 19
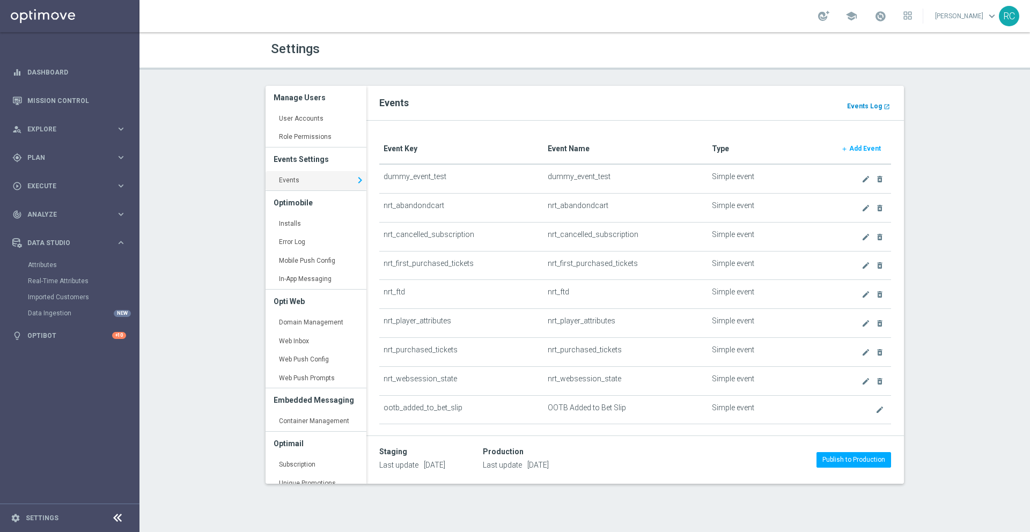
click at [859, 102] on b "Events Log" at bounding box center [864, 106] width 35 height 8
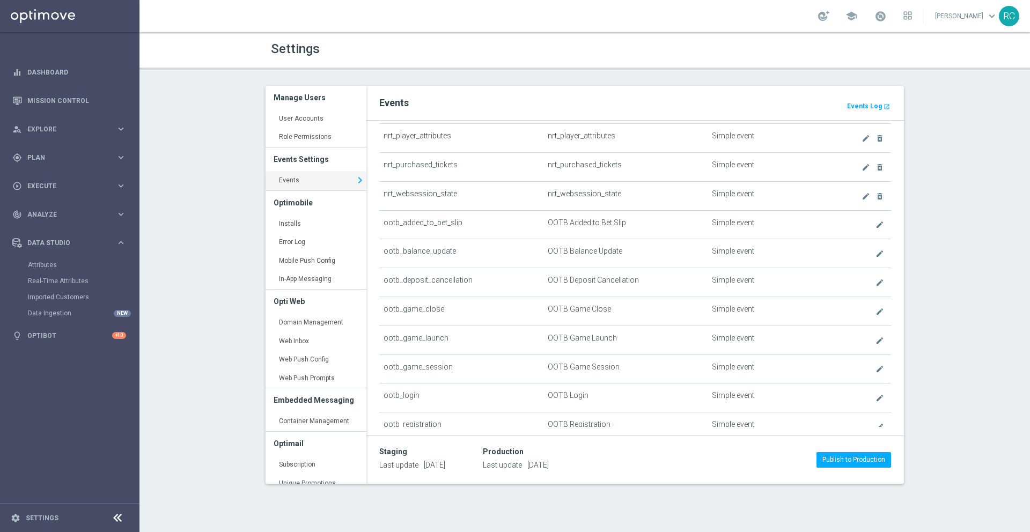
scroll to position [193, 0]
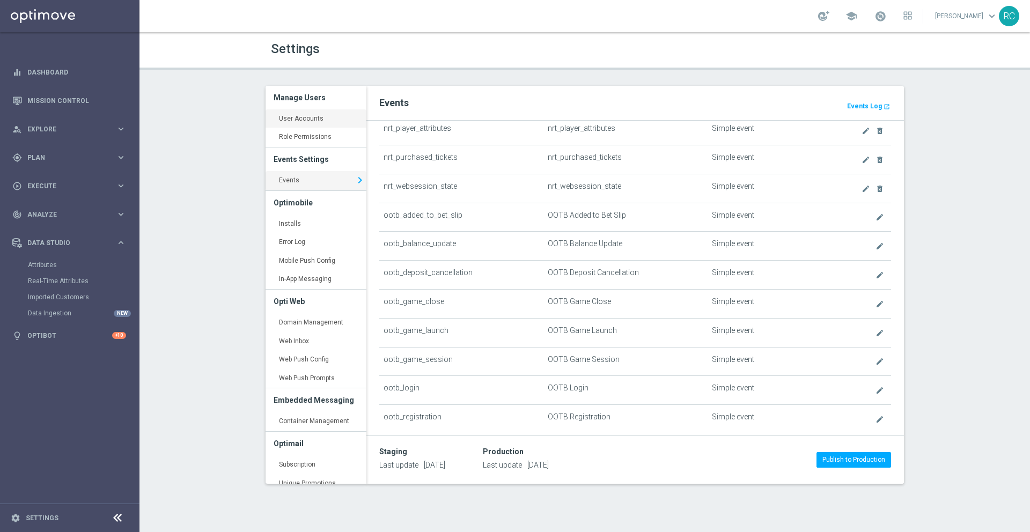
click at [321, 120] on link "User Accounts keyboard_arrow_right" at bounding box center [316, 118] width 101 height 19
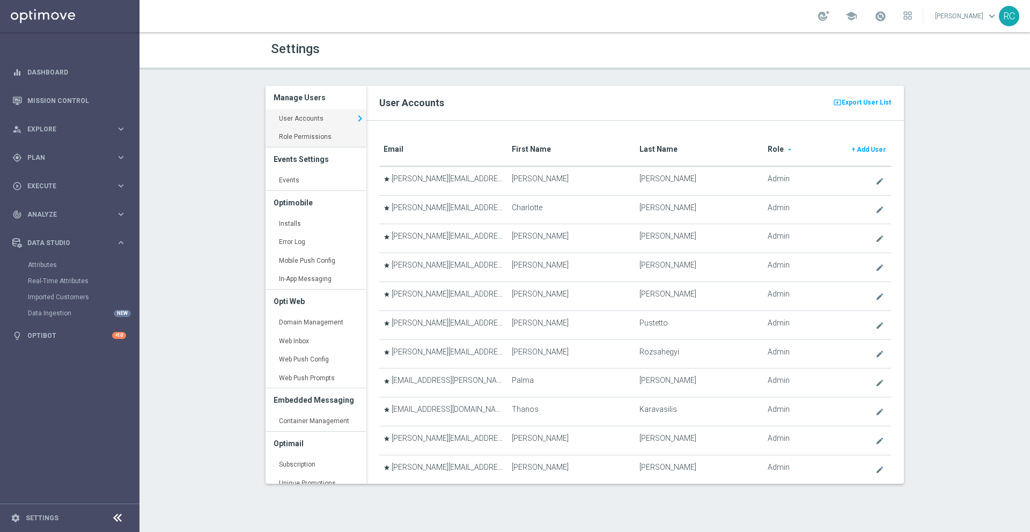
click at [300, 135] on link "Role Permissions keyboard_arrow_right" at bounding box center [316, 137] width 101 height 19
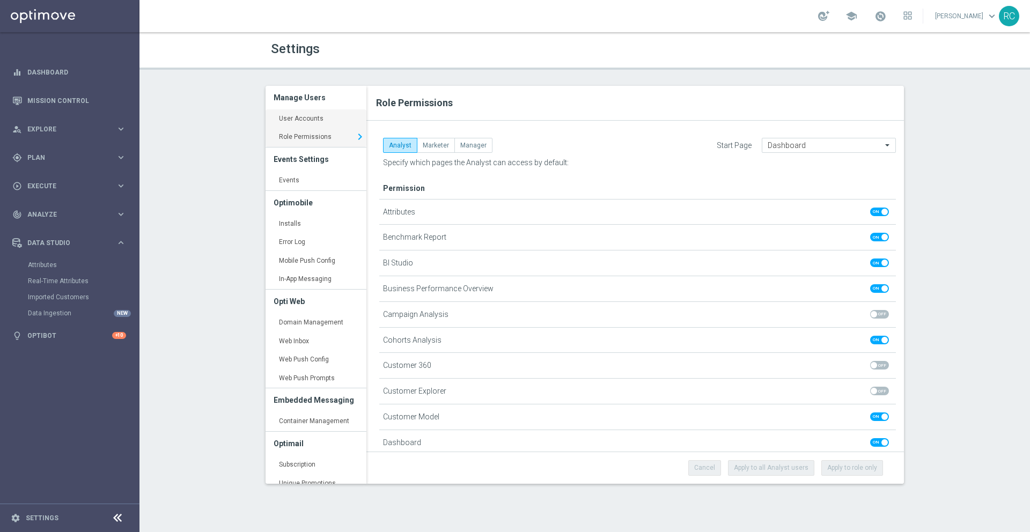
click at [314, 118] on link "User Accounts keyboard_arrow_right" at bounding box center [316, 118] width 101 height 19
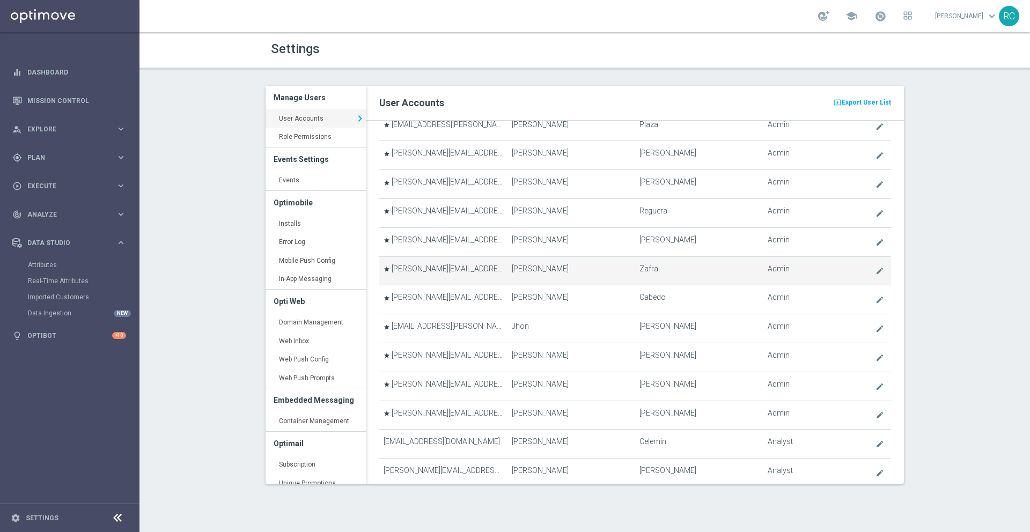
scroll to position [1065, 0]
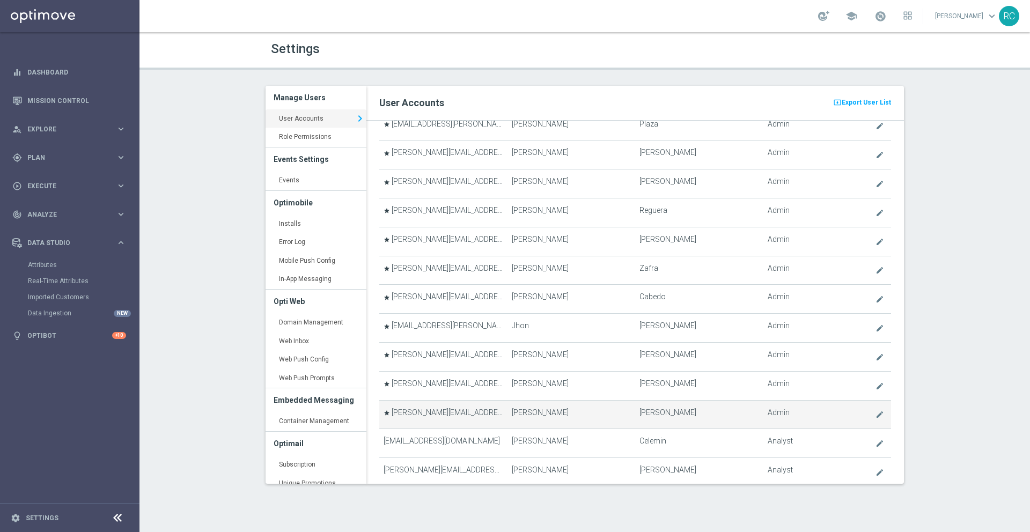
click at [514, 423] on td "[PERSON_NAME]" at bounding box center [571, 414] width 128 height 29
click at [462, 416] on td "star [PERSON_NAME][EMAIL_ADDRESS][PERSON_NAME][DOMAIN_NAME]" at bounding box center [443, 414] width 128 height 29
click at [875, 417] on icon "create" at bounding box center [879, 414] width 9 height 9
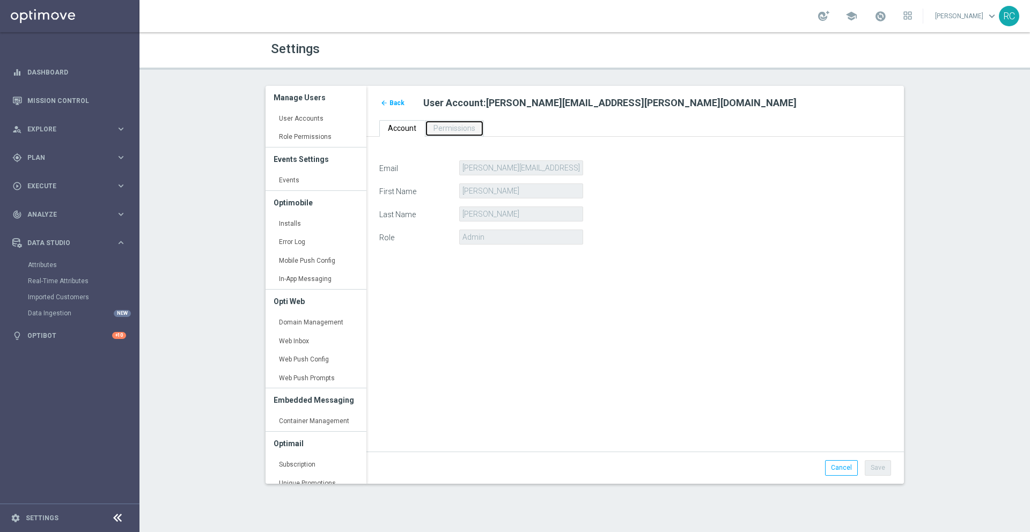
click at [450, 129] on span "Permissions" at bounding box center [454, 128] width 42 height 9
click at [451, 129] on span "Permissions" at bounding box center [454, 128] width 42 height 9
click at [393, 121] on ui-view "arrow_back Back User Account : [PERSON_NAME][EMAIL_ADDRESS][PERSON_NAME][DOMAIN…" at bounding box center [634, 269] width 537 height 367
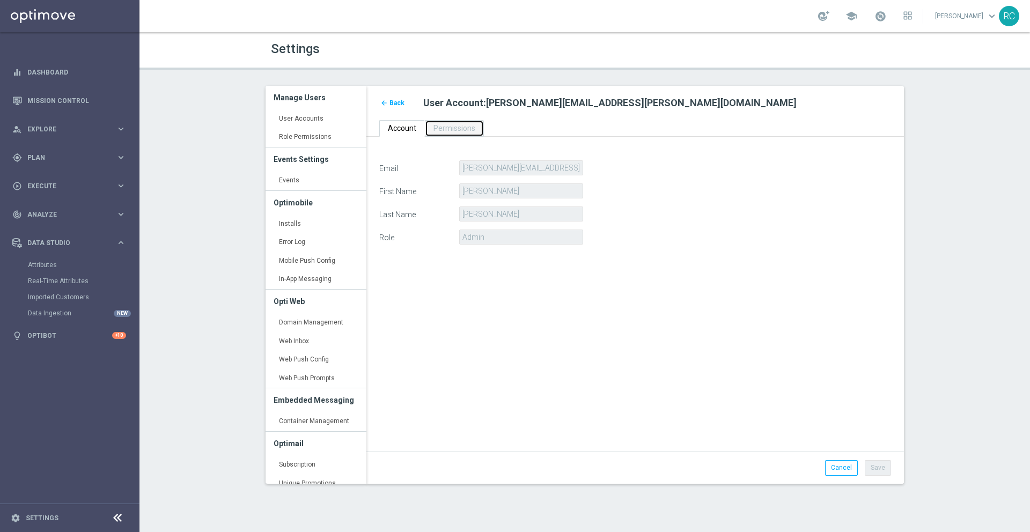
click at [436, 126] on span "Permissions" at bounding box center [454, 128] width 42 height 9
drag, startPoint x: 389, startPoint y: 127, endPoint x: 408, endPoint y: 130, distance: 19.6
click at [388, 127] on span "Account" at bounding box center [402, 128] width 28 height 9
click at [449, 136] on link "Permissions" at bounding box center [454, 128] width 59 height 17
drag, startPoint x: 492, startPoint y: 102, endPoint x: 536, endPoint y: 105, distance: 44.6
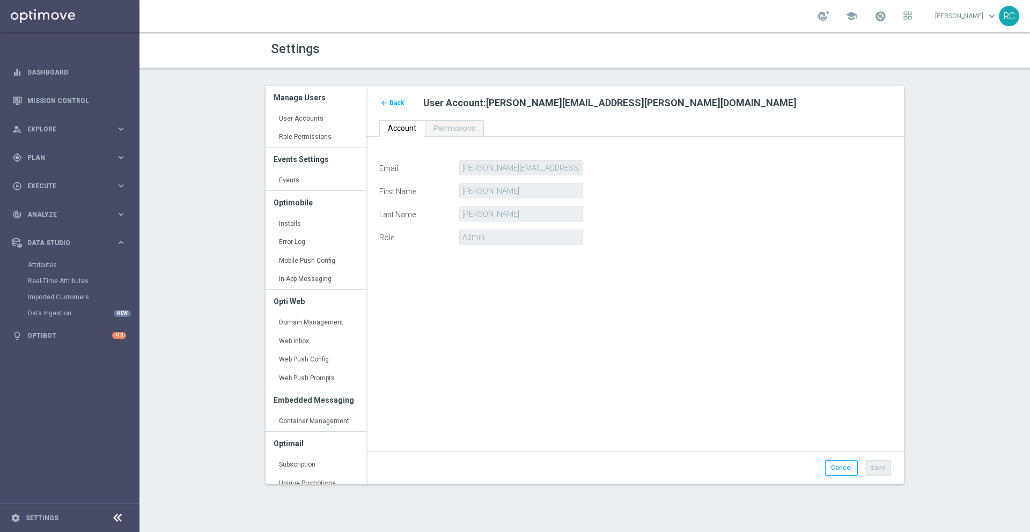
click at [536, 105] on span "[PERSON_NAME][EMAIL_ADDRESS][PERSON_NAME][DOMAIN_NAME]" at bounding box center [641, 102] width 311 height 11
click at [444, 130] on span "Permissions" at bounding box center [454, 128] width 42 height 9
click at [441, 129] on span "Permissions" at bounding box center [454, 128] width 42 height 9
drag, startPoint x: 441, startPoint y: 129, endPoint x: 451, endPoint y: 130, distance: 10.2
click at [450, 131] on span "Permissions" at bounding box center [454, 128] width 42 height 9
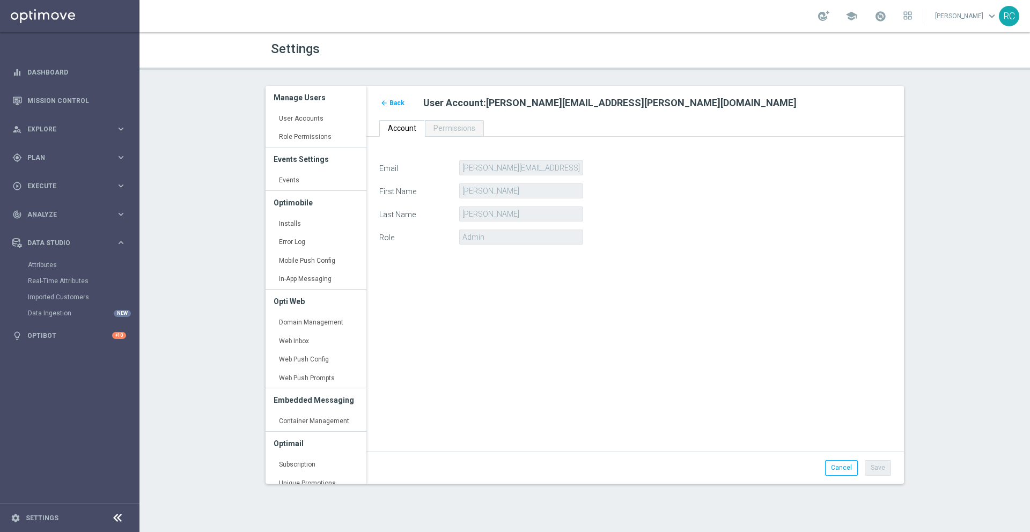
click at [394, 102] on span "Back" at bounding box center [396, 103] width 15 height 8
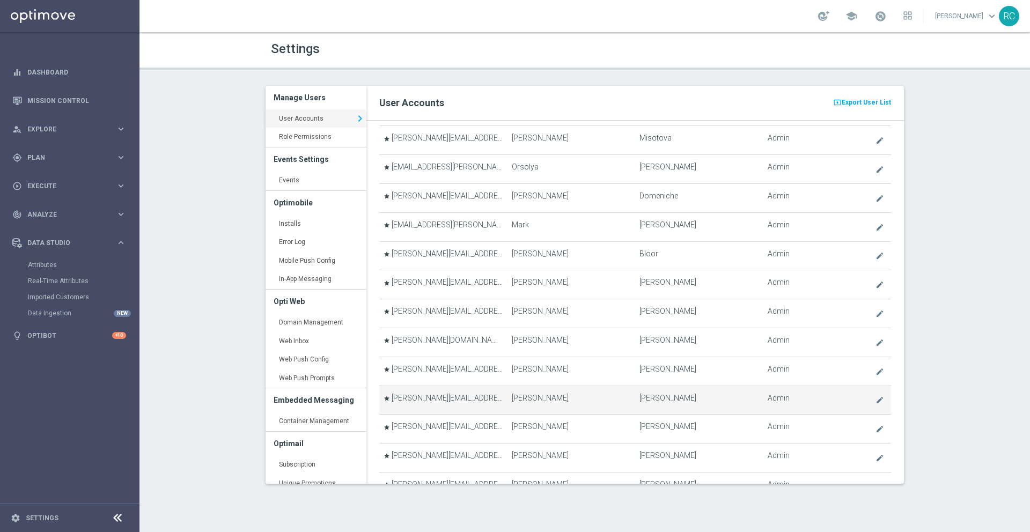
scroll to position [455, 0]
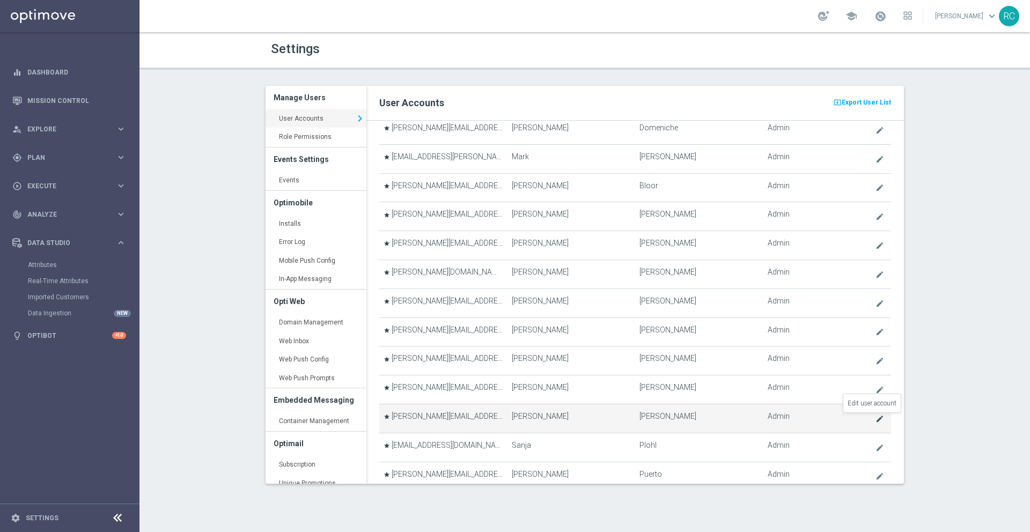
click at [875, 419] on icon "create" at bounding box center [879, 419] width 9 height 9
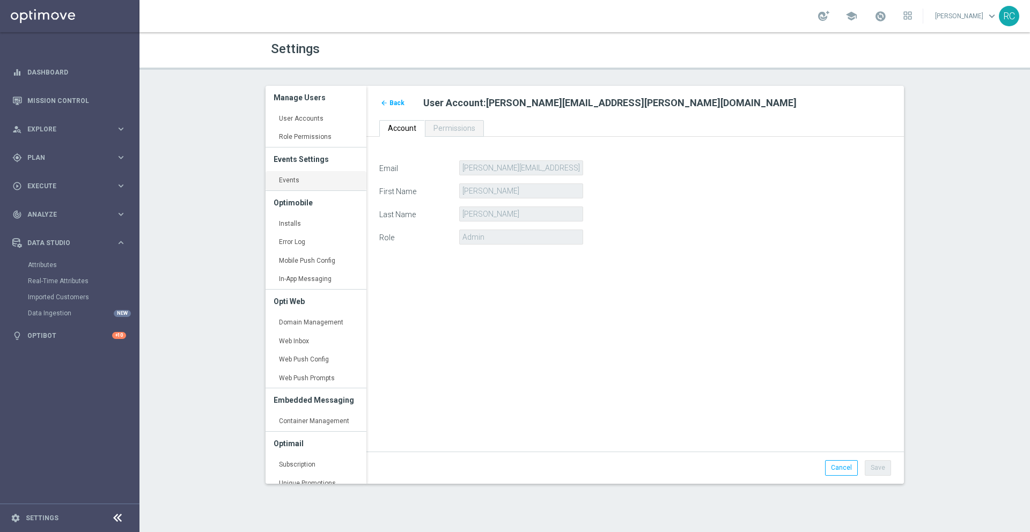
click at [297, 175] on link "Events keyboard_arrow_right" at bounding box center [316, 180] width 101 height 19
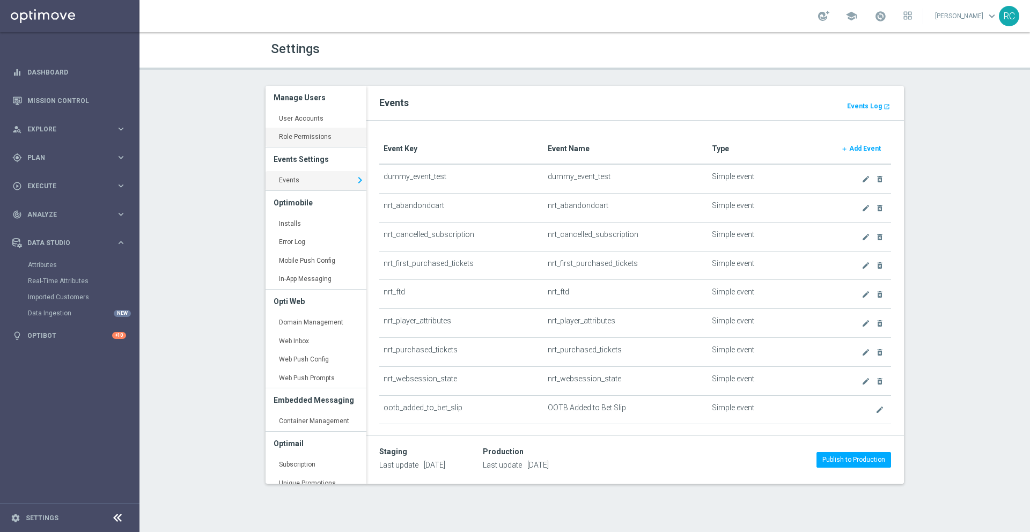
click at [293, 132] on link "Role Permissions keyboard_arrow_right" at bounding box center [316, 137] width 101 height 19
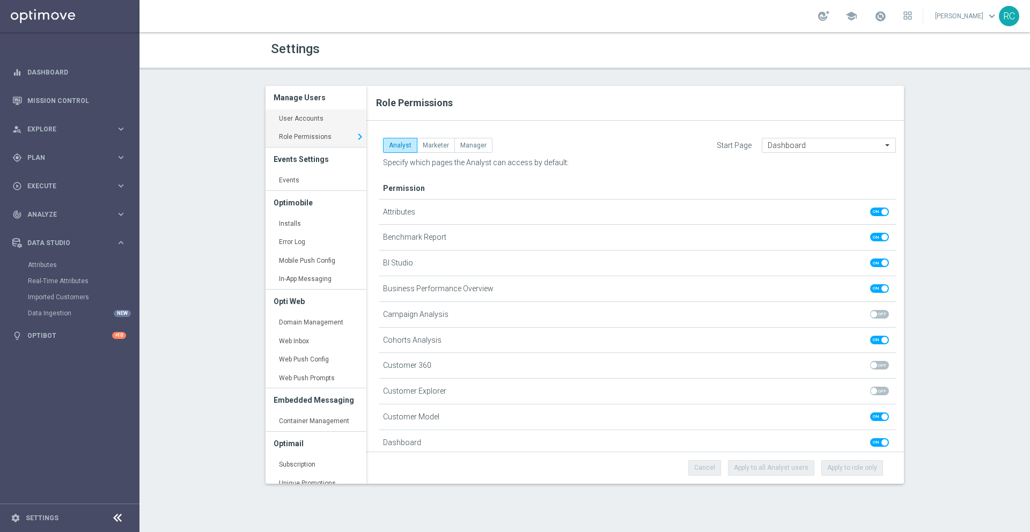
click at [302, 123] on link "User Accounts keyboard_arrow_right" at bounding box center [316, 118] width 101 height 19
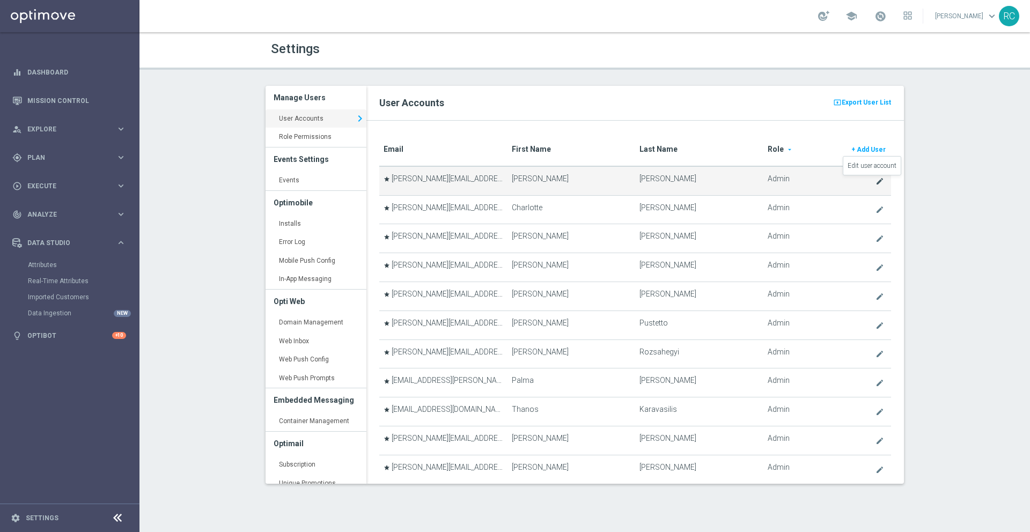
click at [875, 178] on icon "create" at bounding box center [879, 181] width 9 height 9
click at [875, 180] on icon "create" at bounding box center [879, 181] width 9 height 9
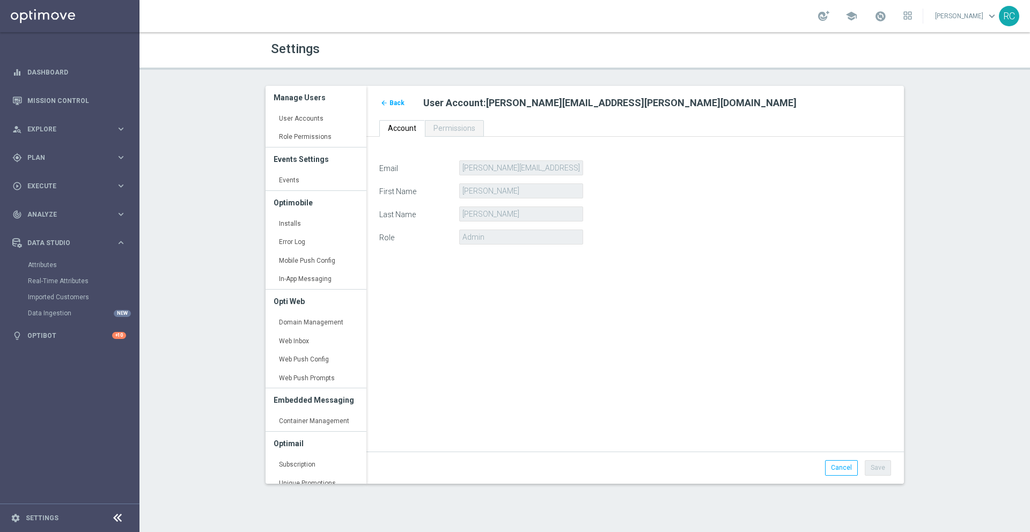
click at [393, 103] on span "Back" at bounding box center [396, 103] width 15 height 8
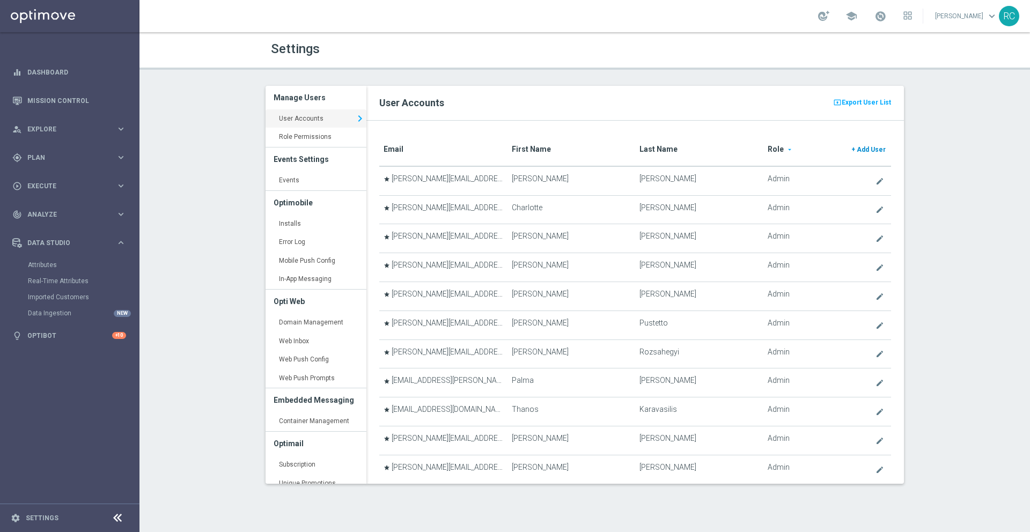
click at [867, 152] on span "Add User" at bounding box center [871, 150] width 29 height 8
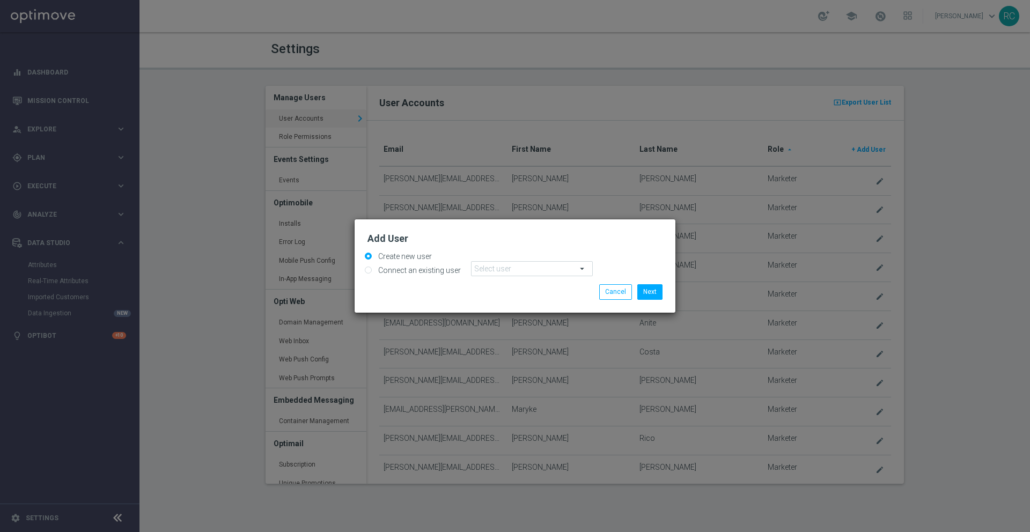
click at [495, 269] on span at bounding box center [532, 269] width 121 height 14
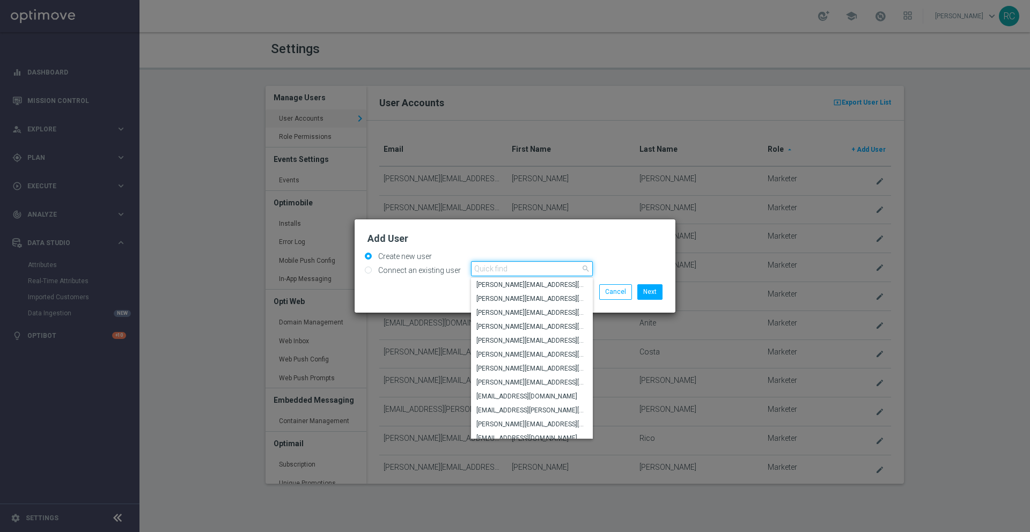
click at [517, 267] on input "search" at bounding box center [532, 268] width 122 height 15
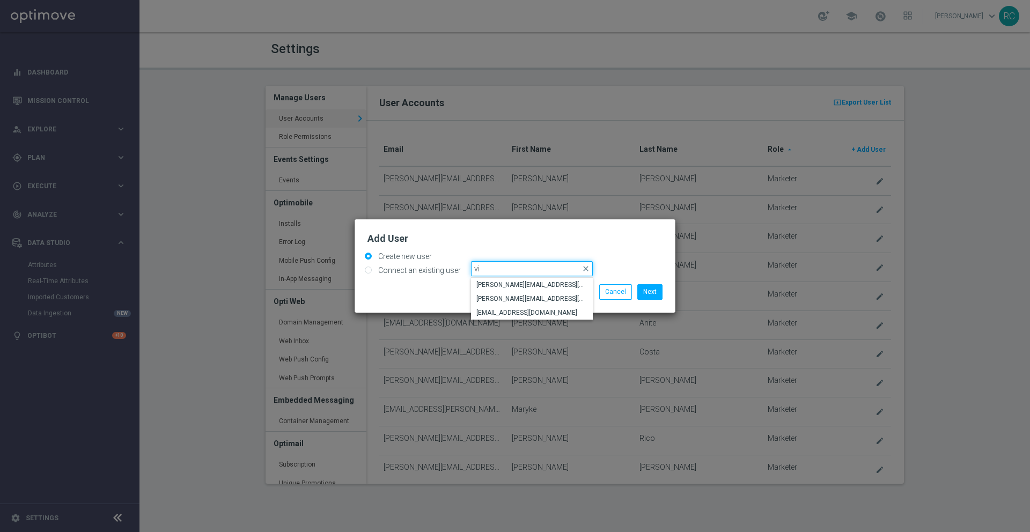
type input "vi"
click at [425, 270] on label "Connect an existing user" at bounding box center [417, 271] width 85 height 10
click at [372, 270] on input "Connect an existing user" at bounding box center [368, 270] width 7 height 7
radio input "true"
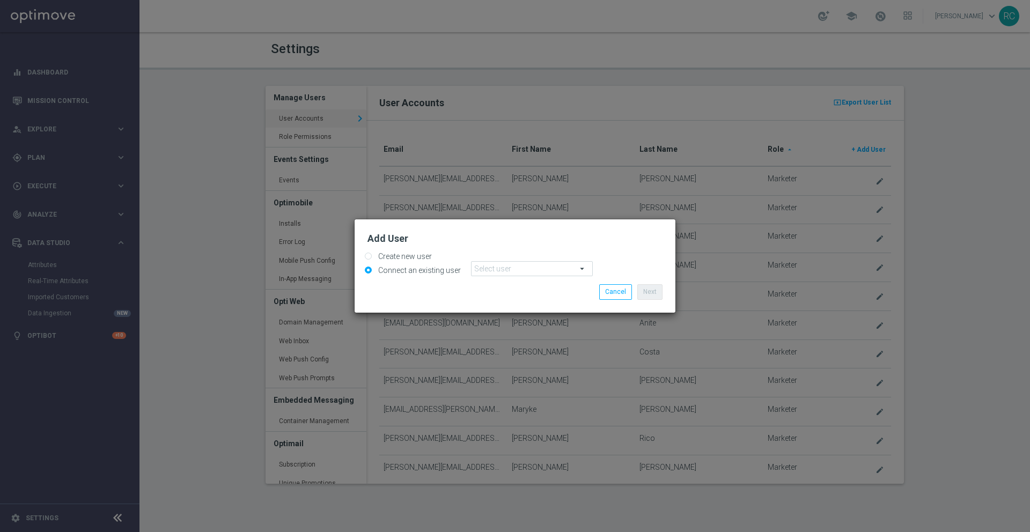
click at [415, 252] on label "Create new user" at bounding box center [403, 257] width 56 height 10
click at [372, 254] on input "Create new user" at bounding box center [368, 257] width 7 height 7
click at [393, 259] on label "Create new user" at bounding box center [403, 257] width 56 height 10
click at [372, 259] on input "Create new user" at bounding box center [368, 257] width 7 height 7
radio input "true"
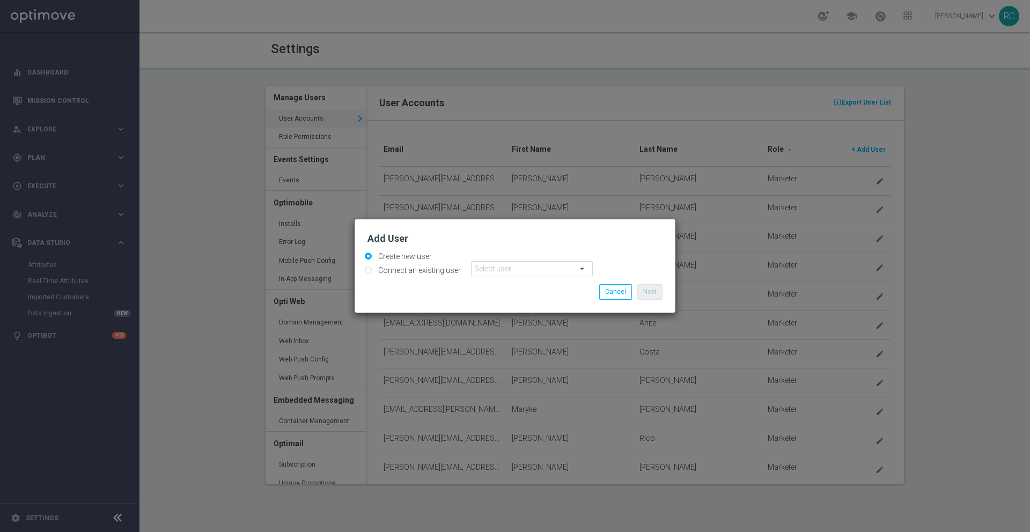
drag, startPoint x: 481, startPoint y: 271, endPoint x: 499, endPoint y: 273, distance: 18.9
click at [482, 271] on span at bounding box center [532, 269] width 121 height 14
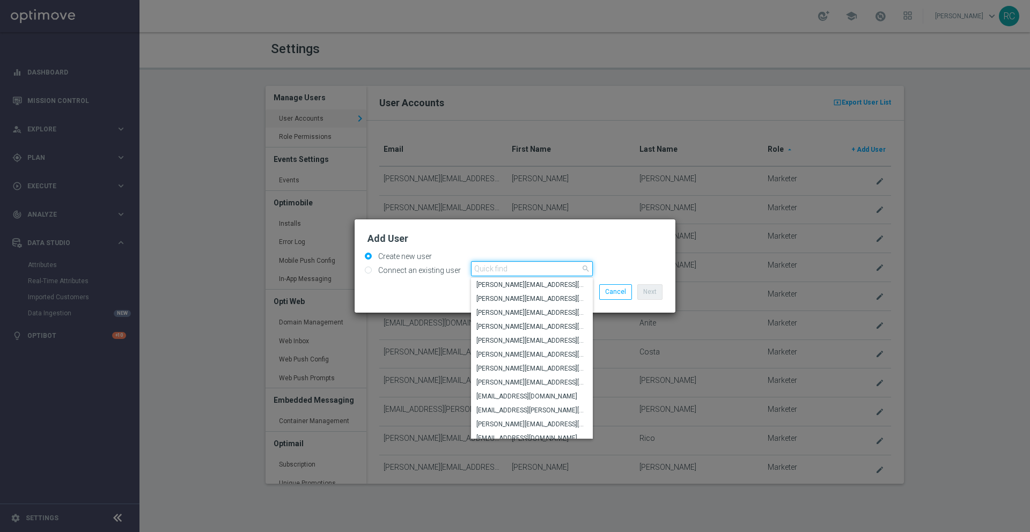
click at [506, 273] on input "search" at bounding box center [532, 268] width 122 height 15
click at [518, 241] on h2 "Add User" at bounding box center [514, 238] width 295 height 13
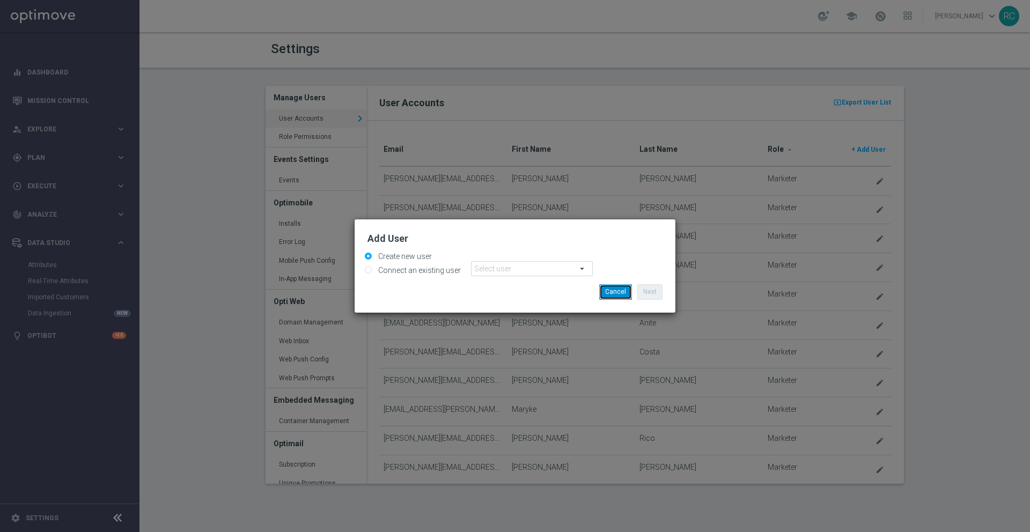
click at [621, 299] on button "Cancel" at bounding box center [615, 291] width 33 height 15
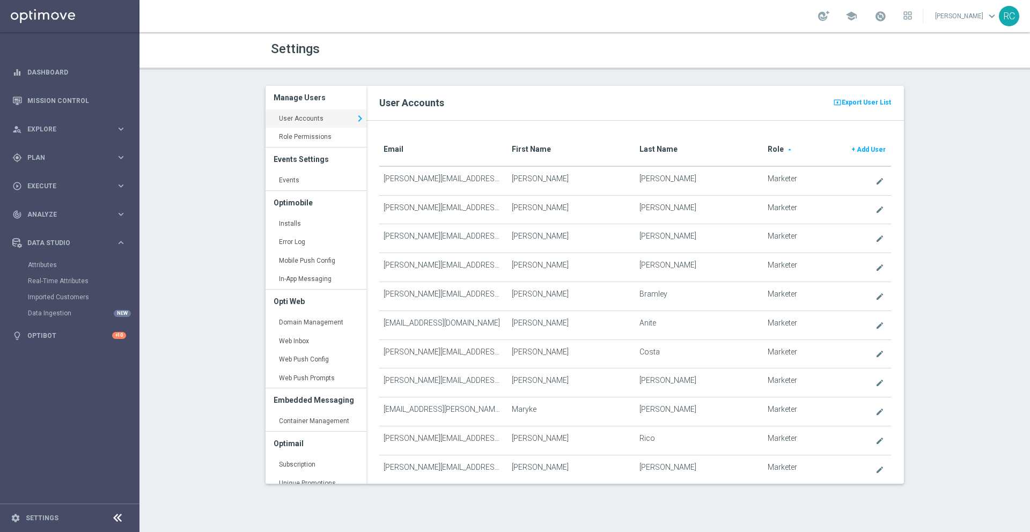
click at [986, 14] on span "keyboard_arrow_down" at bounding box center [992, 16] width 12 height 12
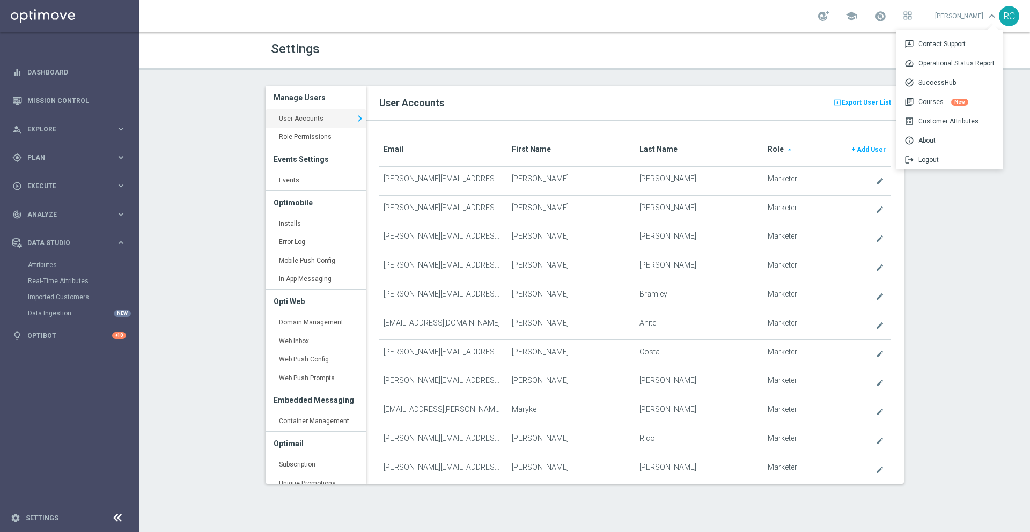
click at [219, 190] on div "Settings Manage Users User Accounts keyboard_arrow_right Role Permissions keybo…" at bounding box center [584, 282] width 890 height 500
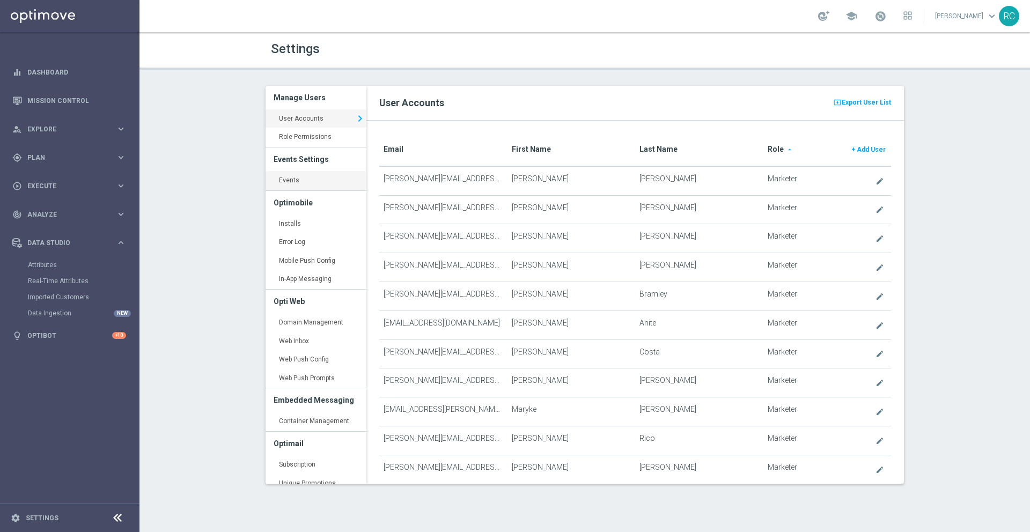
click at [298, 183] on link "Events keyboard_arrow_right" at bounding box center [316, 180] width 101 height 19
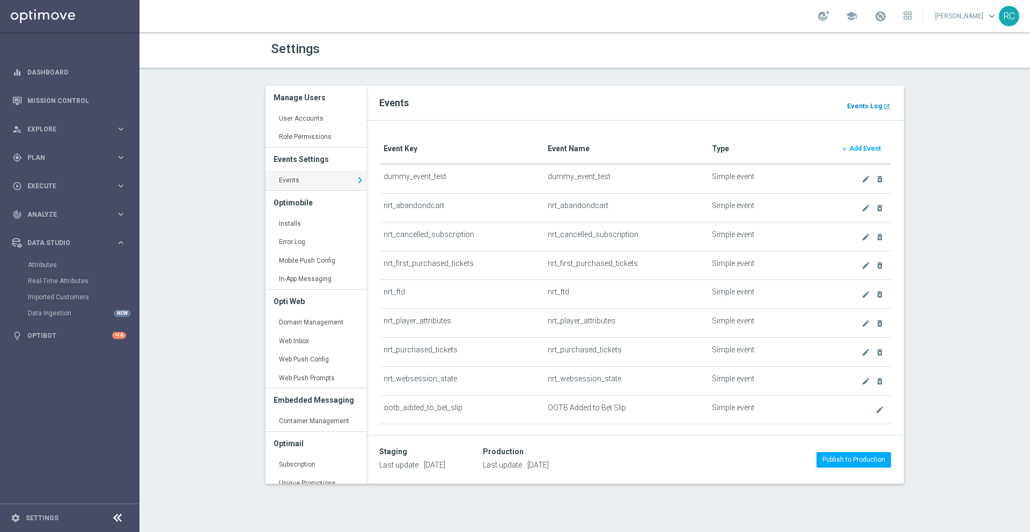
click at [867, 104] on b "Events Log" at bounding box center [864, 106] width 35 height 8
